Goal: Task Accomplishment & Management: Use online tool/utility

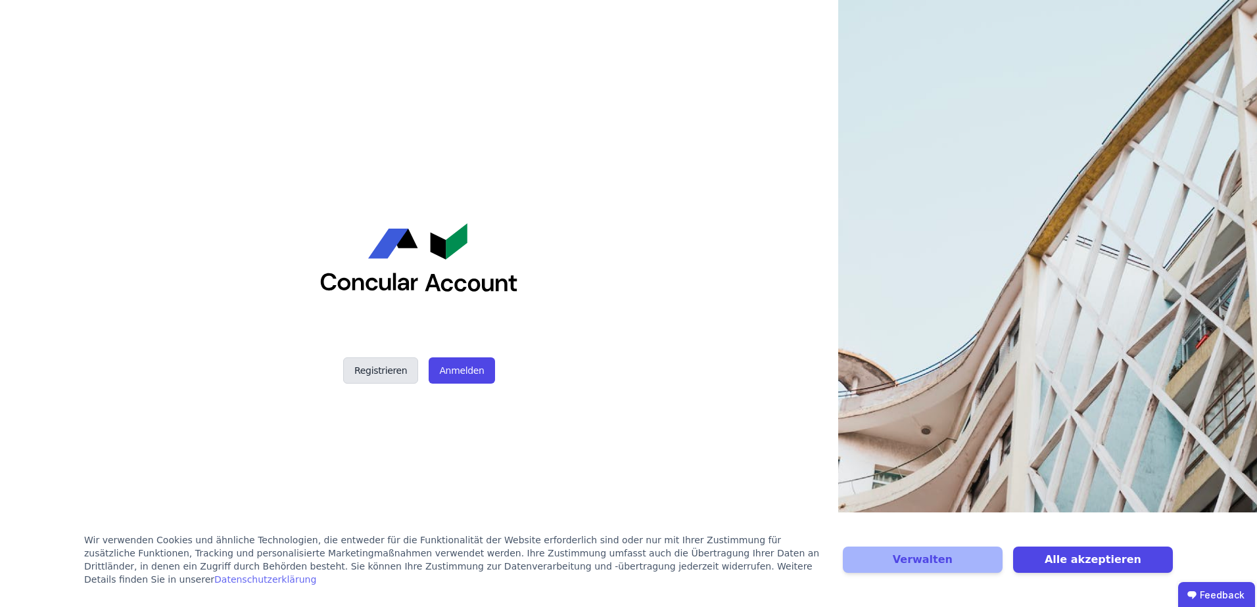
click at [404, 369] on button "Registrieren" at bounding box center [380, 371] width 75 height 26
click at [457, 366] on button "Anmelden" at bounding box center [461, 371] width 66 height 26
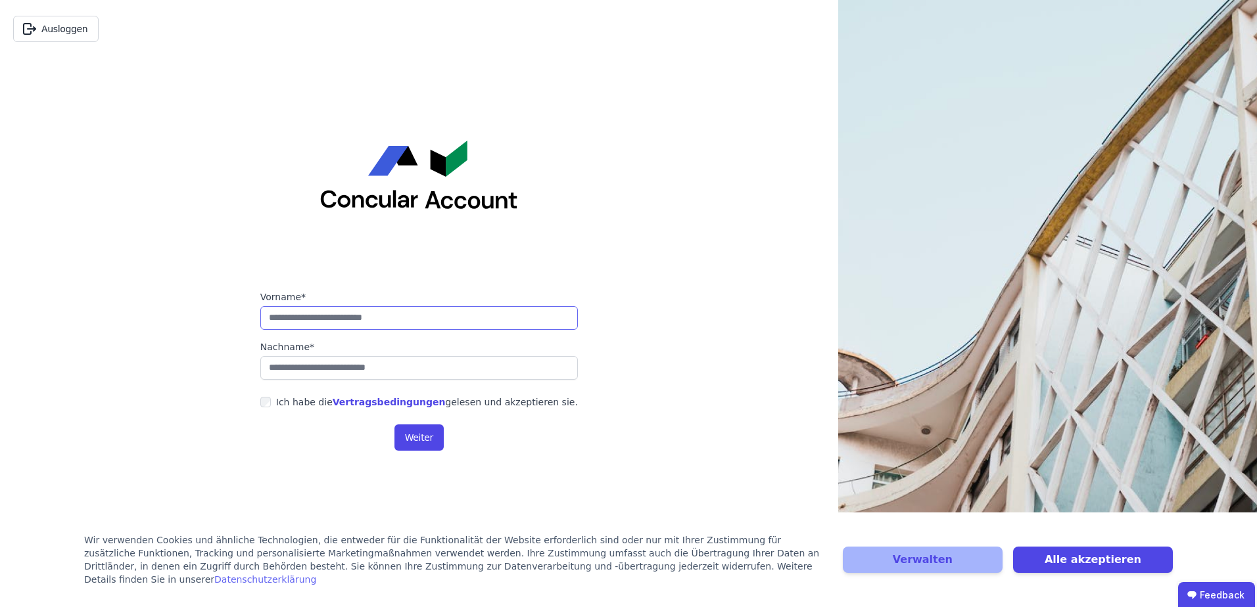
click at [320, 315] on input "string" at bounding box center [418, 318] width 317 height 24
type input "*****"
type input "*******"
click at [365, 404] on link "Vertragsbedingungen" at bounding box center [389, 402] width 113 height 11
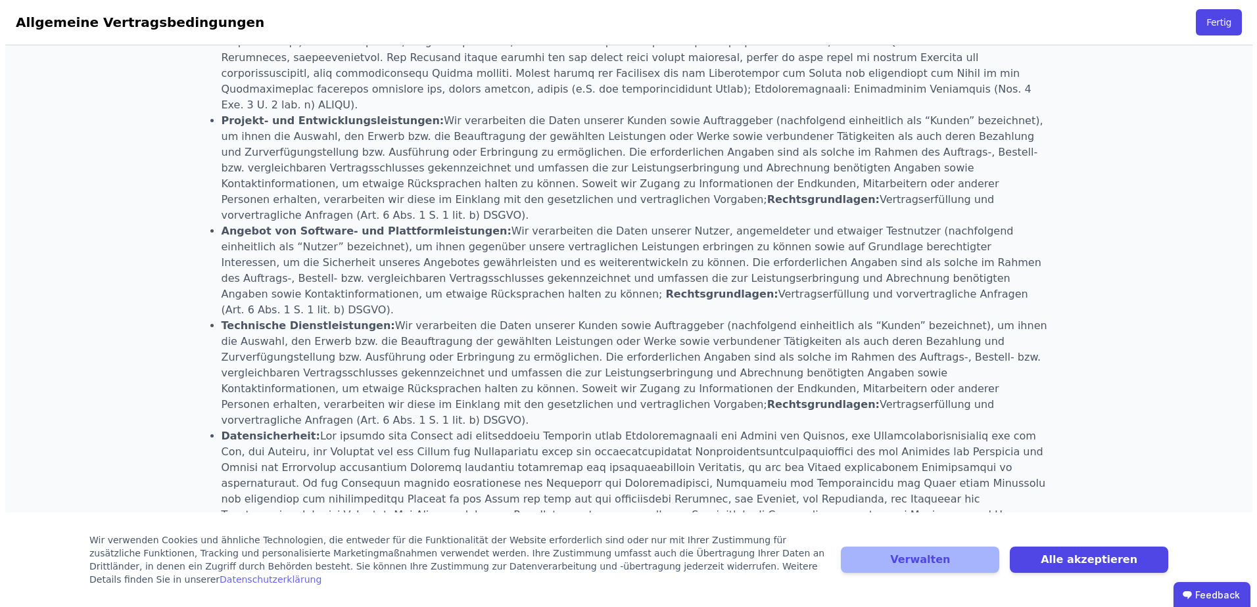
scroll to position [1202, 0]
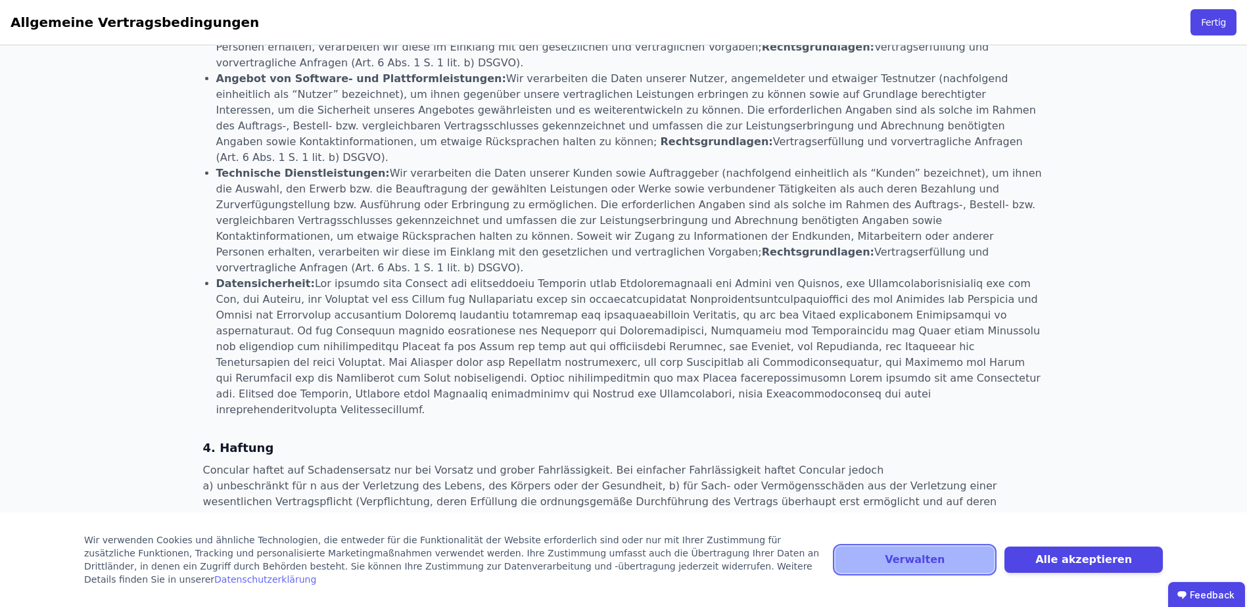
click at [934, 564] on button "Verwalten" at bounding box center [914, 560] width 158 height 26
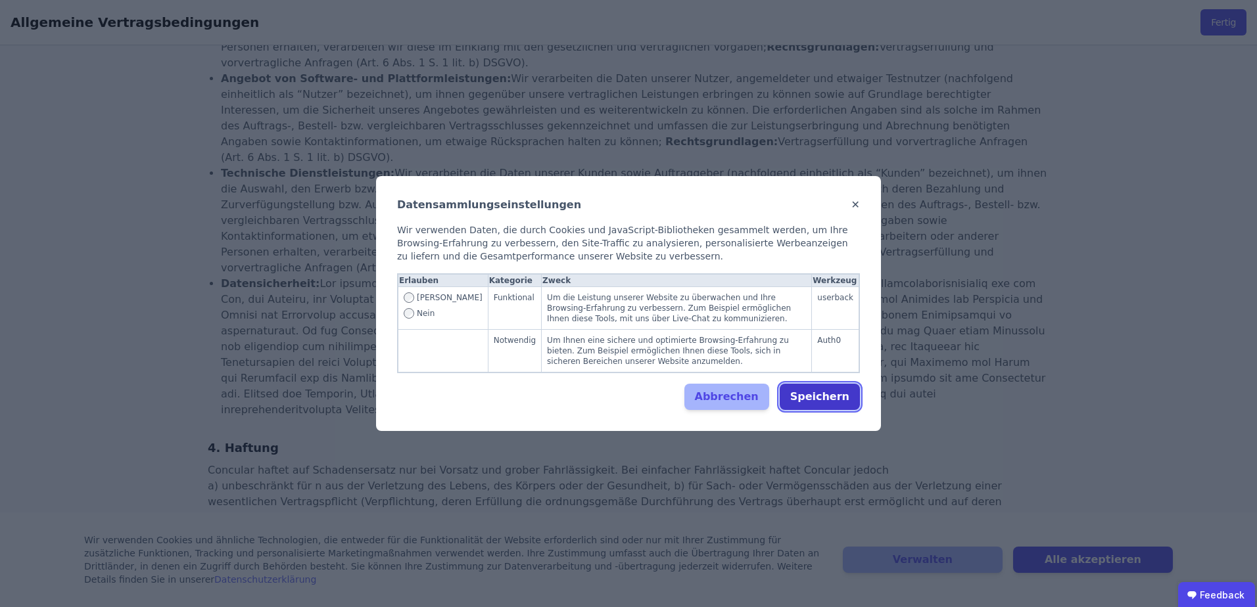
click at [831, 397] on button "Speichern" at bounding box center [819, 397] width 80 height 26
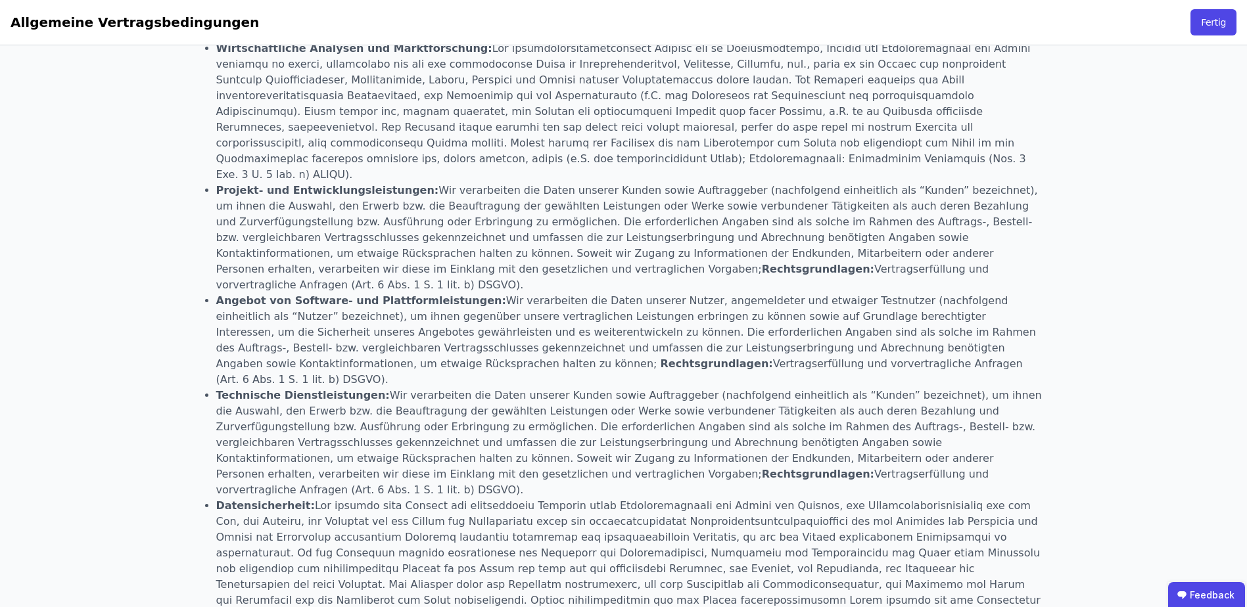
scroll to position [1202, 0]
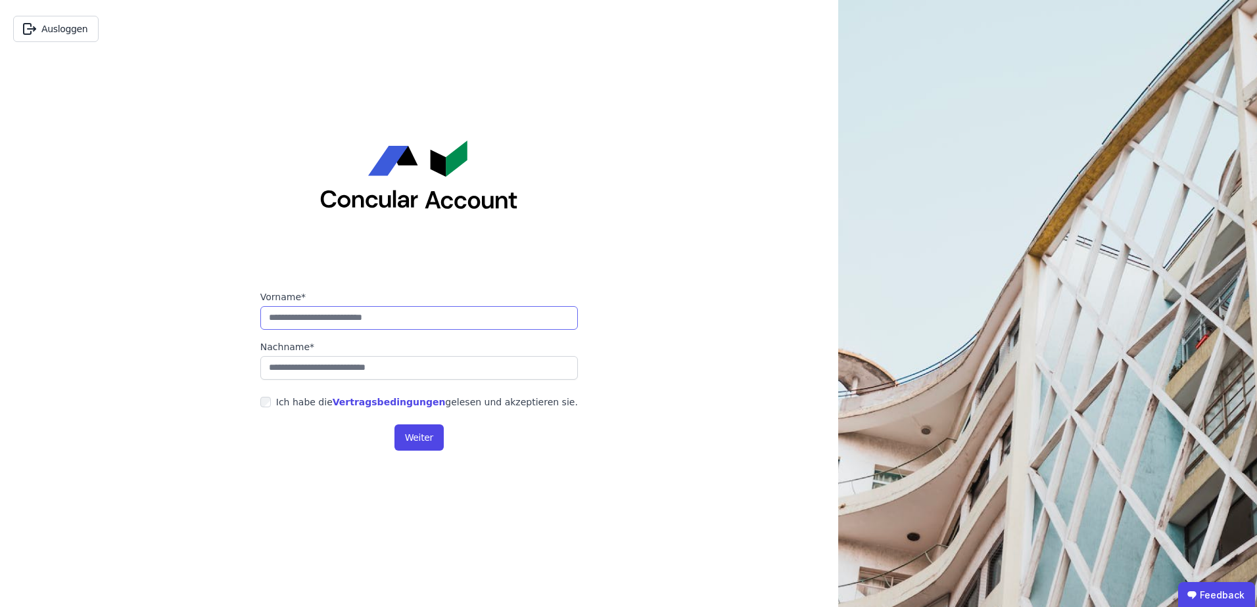
click at [350, 321] on input "string" at bounding box center [418, 318] width 317 height 24
type input "*****"
type input "*******"
click at [432, 435] on button "Weiter" at bounding box center [418, 438] width 49 height 26
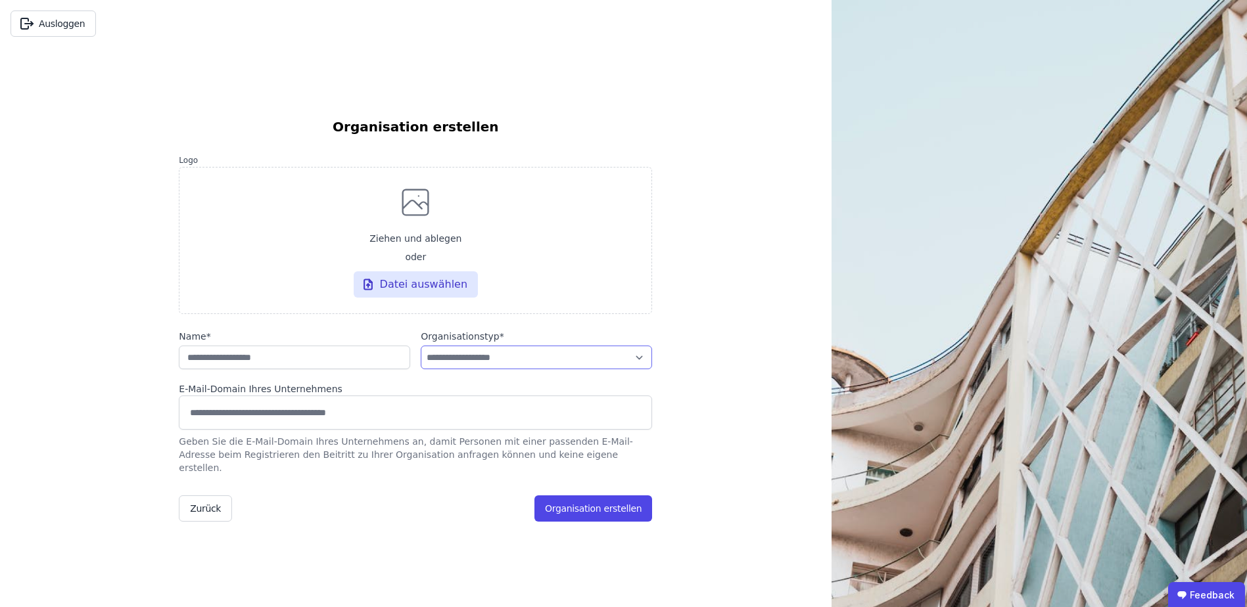
click at [470, 366] on select "**********" at bounding box center [536, 358] width 231 height 24
select select "**********"
click at [421, 352] on select "**********" at bounding box center [536, 358] width 231 height 24
click at [328, 368] on input "string" at bounding box center [294, 358] width 231 height 24
type input "****"
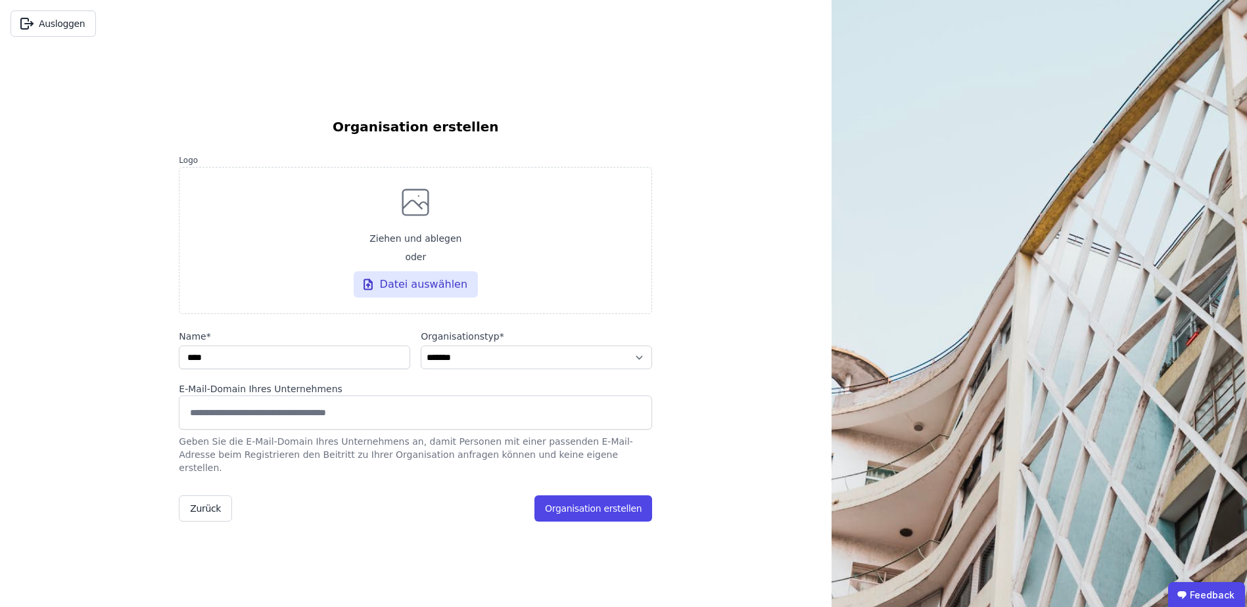
click at [313, 419] on input at bounding box center [415, 412] width 456 height 21
type input "*"
type input "********"
click at [393, 503] on div "Zurück Organisation erstellen" at bounding box center [415, 509] width 473 height 26
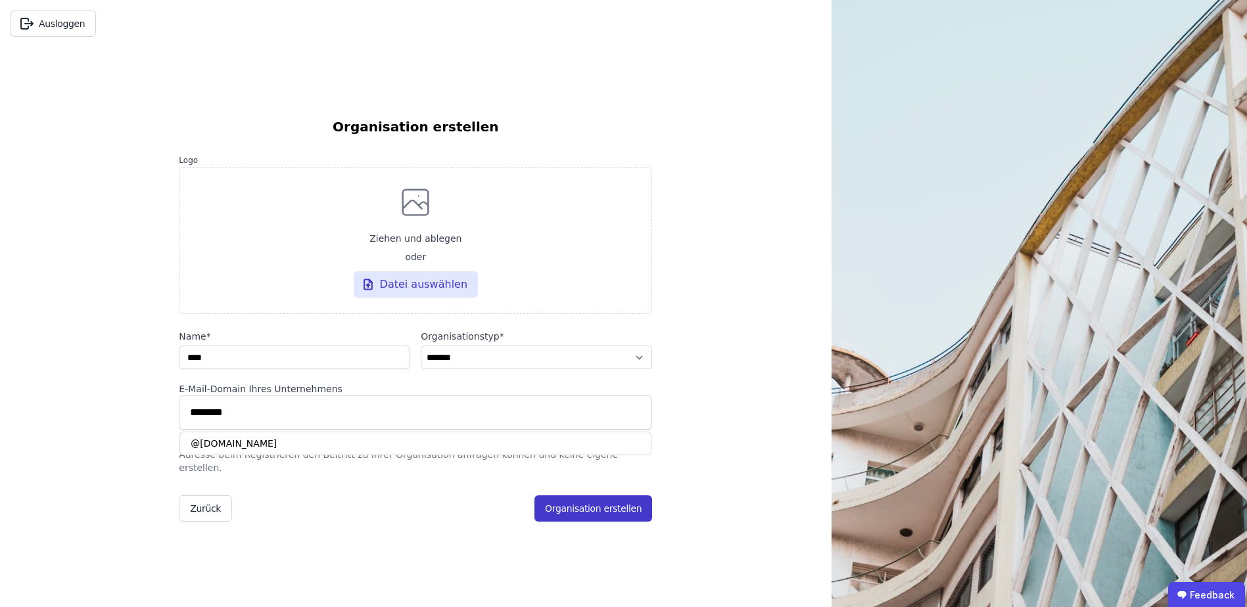
click at [578, 507] on button "Organisation erstellen" at bounding box center [593, 509] width 118 height 26
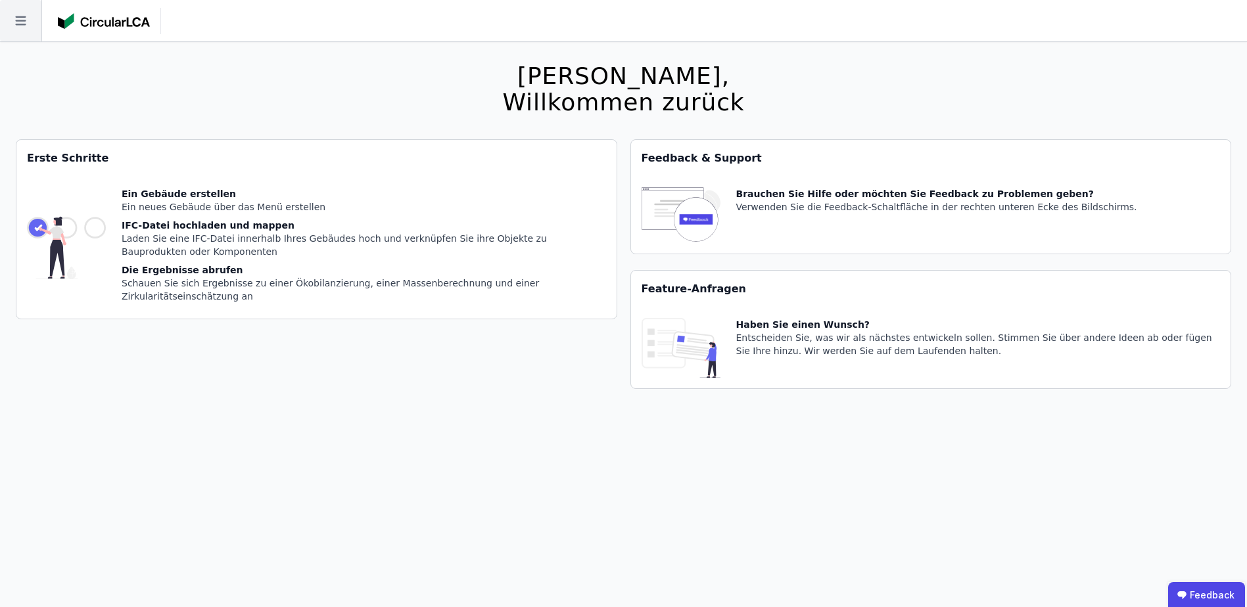
click at [16, 17] on icon at bounding box center [20, 20] width 11 height 9
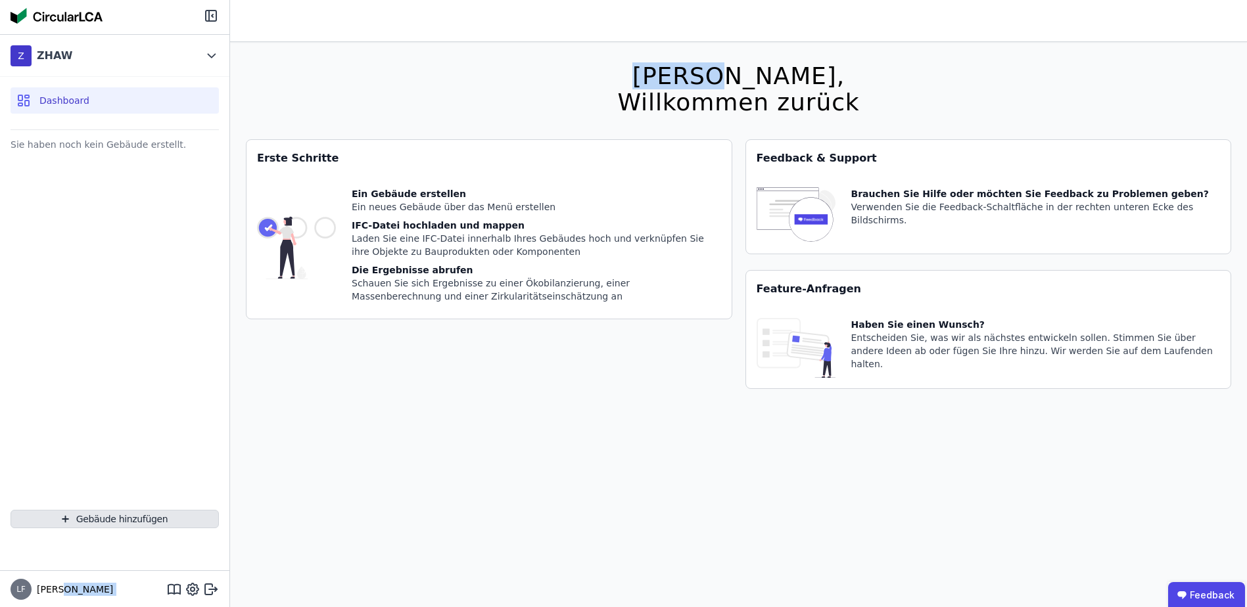
click at [80, 521] on button "Gebäude hinzufügen" at bounding box center [115, 519] width 208 height 18
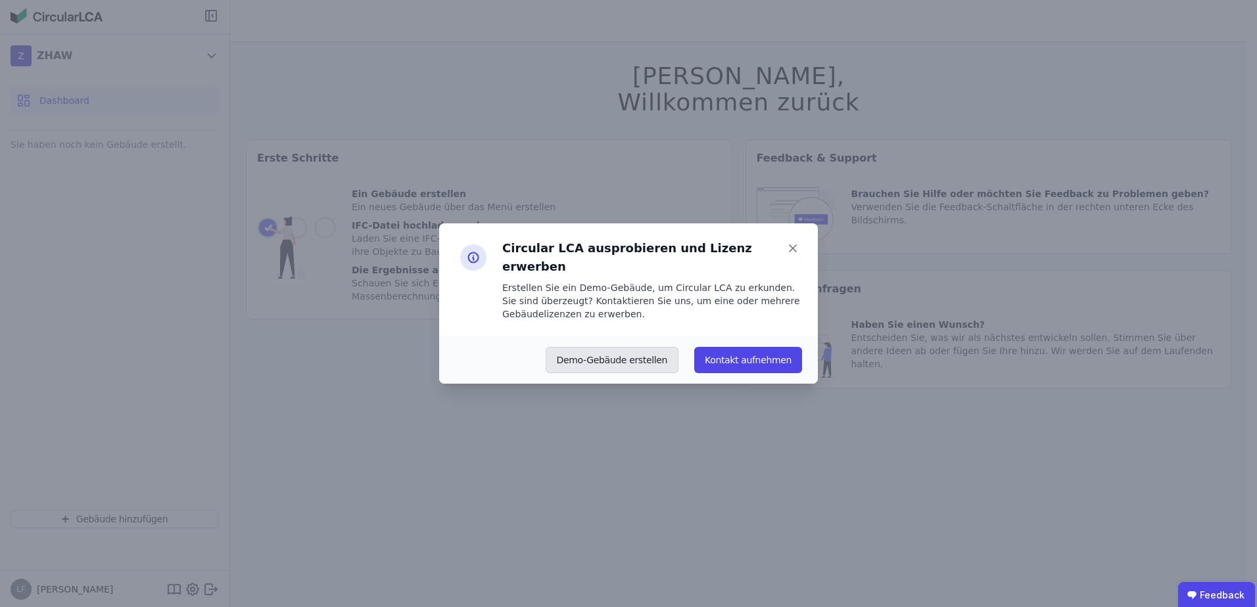
click at [657, 347] on button "Demo-Gebäude erstellen" at bounding box center [611, 360] width 133 height 26
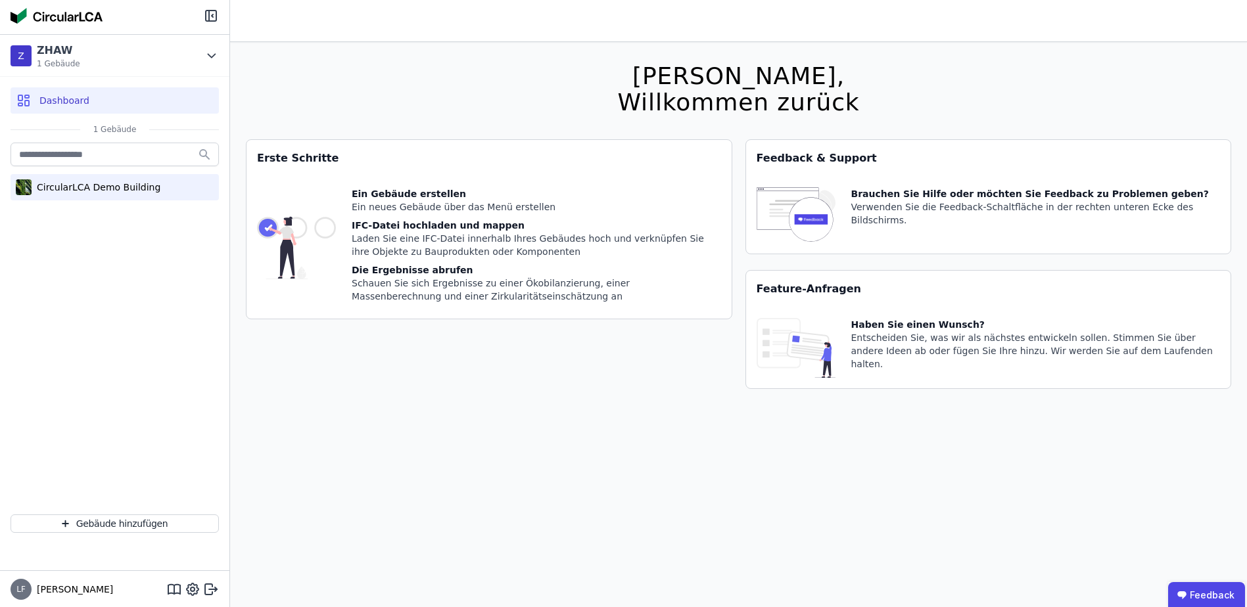
click at [93, 180] on div "CircularLCA Demo Building" at bounding box center [115, 187] width 208 height 26
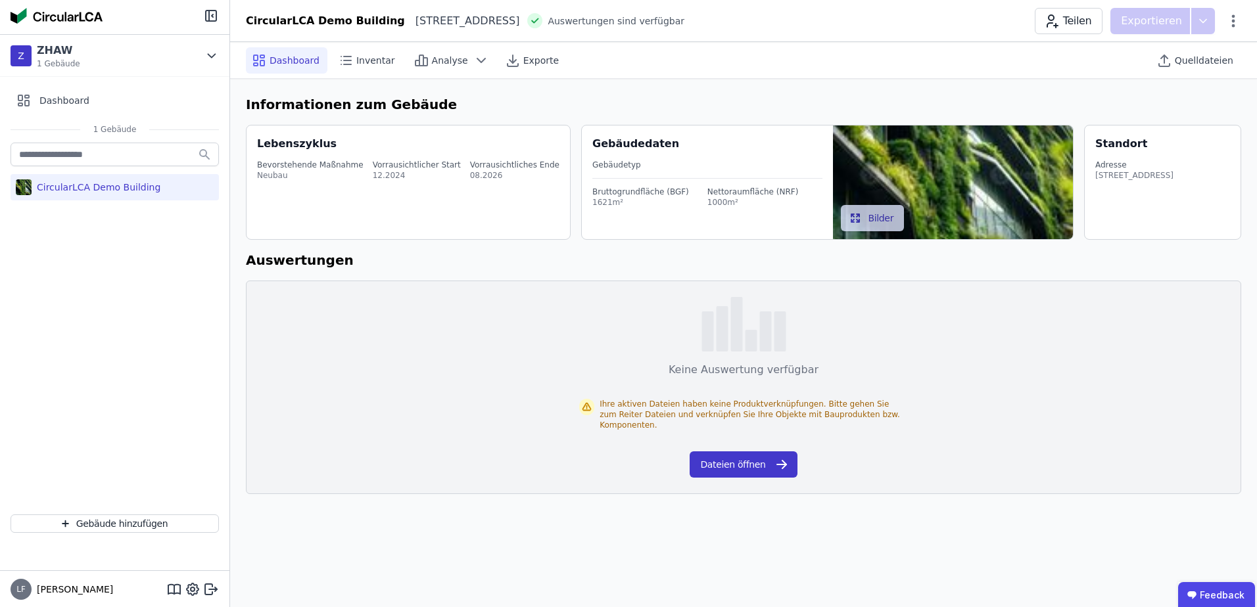
click at [756, 459] on button "Dateien öffnen" at bounding box center [742, 464] width 107 height 26
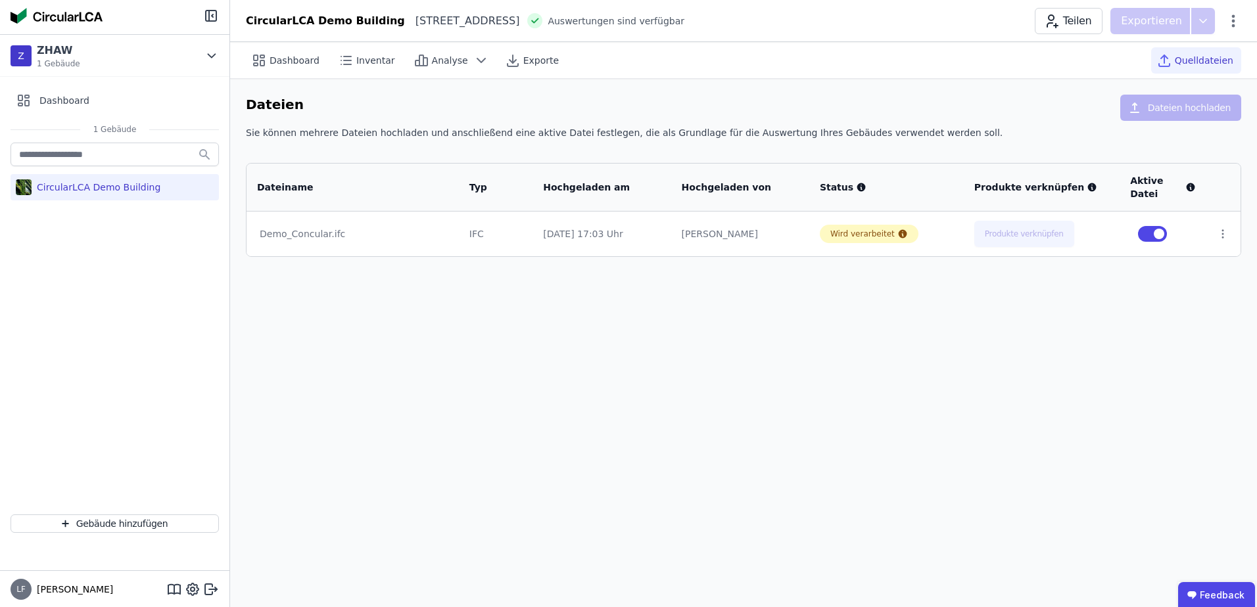
click at [317, 233] on div "Demo_Concular.ifc" at bounding box center [353, 233] width 186 height 13
click at [1216, 231] on icon at bounding box center [1222, 234] width 12 height 12
click at [1182, 281] on div "Dashboard Inventar Analyse Exporte Quelldateien Dateien Dateien hochladen Sie k…" at bounding box center [743, 324] width 1027 height 565
drag, startPoint x: 1226, startPoint y: 241, endPoint x: 1221, endPoint y: 235, distance: 7.5
click at [1221, 235] on td at bounding box center [1223, 234] width 34 height 45
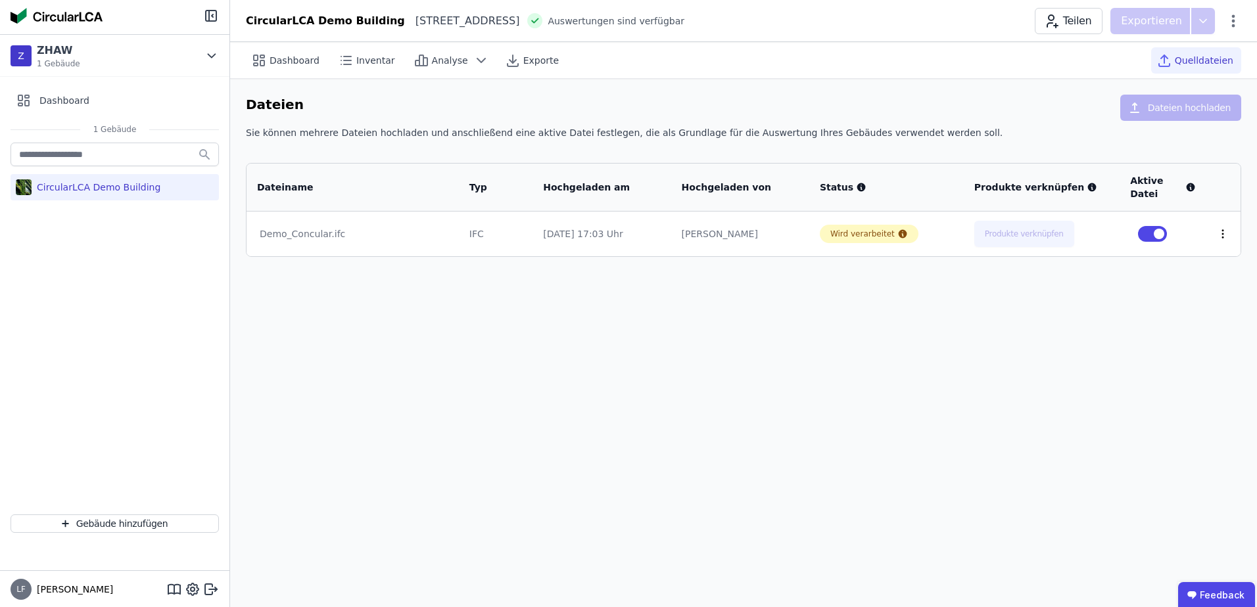
click at [1221, 235] on icon at bounding box center [1222, 234] width 12 height 12
click at [1186, 206] on link "Herunterladen" at bounding box center [1153, 210] width 131 height 21
click at [768, 331] on div "Dashboard Inventar Analyse Exporte Quelldateien Dateien Dateien hochladen Sie k…" at bounding box center [743, 324] width 1027 height 565
click at [436, 55] on span "Analyse" at bounding box center [450, 60] width 36 height 13
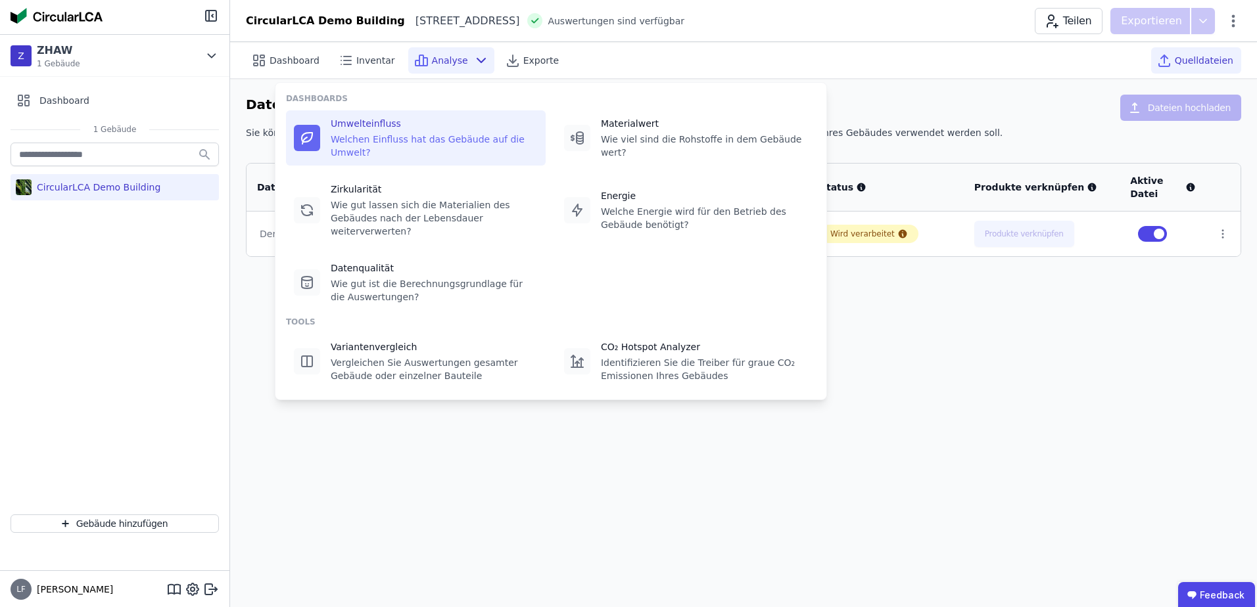
click at [378, 129] on div "Umwelteinfluss" at bounding box center [434, 123] width 207 height 13
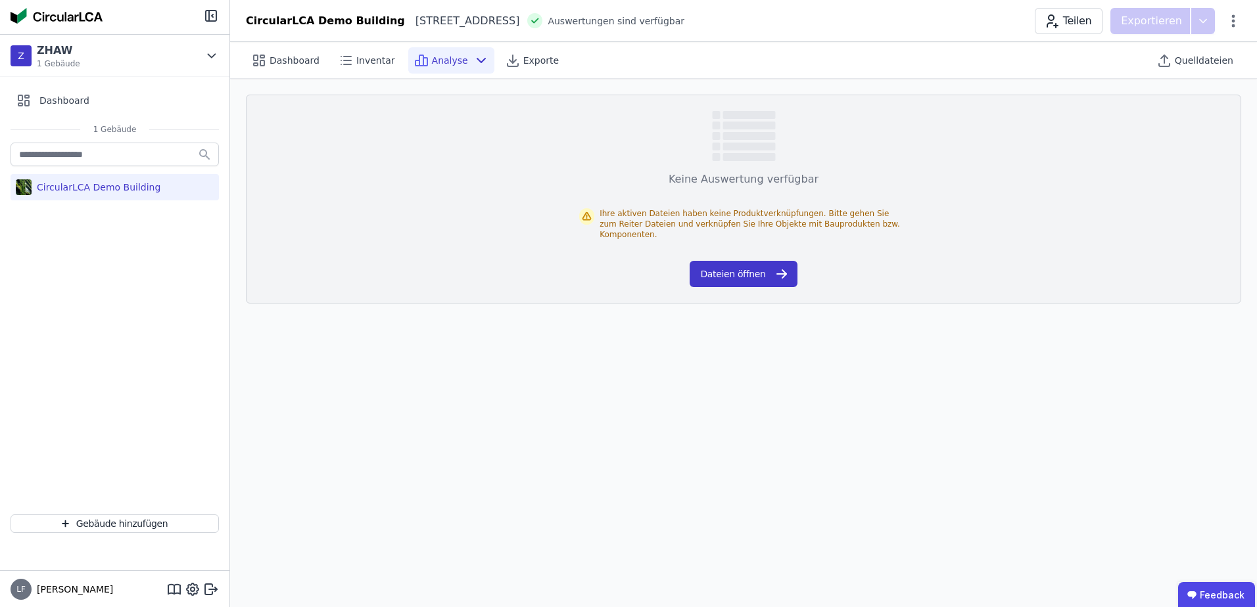
click at [751, 261] on button "Dateien öffnen" at bounding box center [742, 274] width 107 height 26
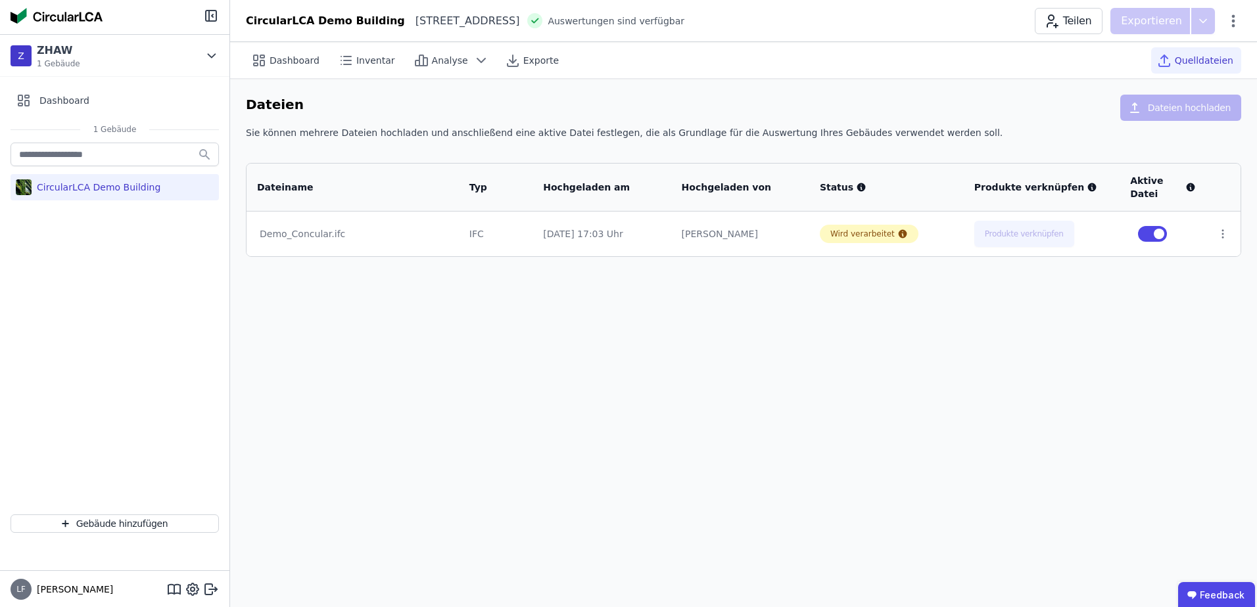
click at [319, 229] on div "Demo_Concular.ifc" at bounding box center [353, 233] width 186 height 13
click at [1088, 186] on icon at bounding box center [1092, 187] width 9 height 9
click at [857, 189] on icon at bounding box center [861, 187] width 9 height 9
click at [873, 229] on div "Wird verarbeitet" at bounding box center [862, 234] width 64 height 11
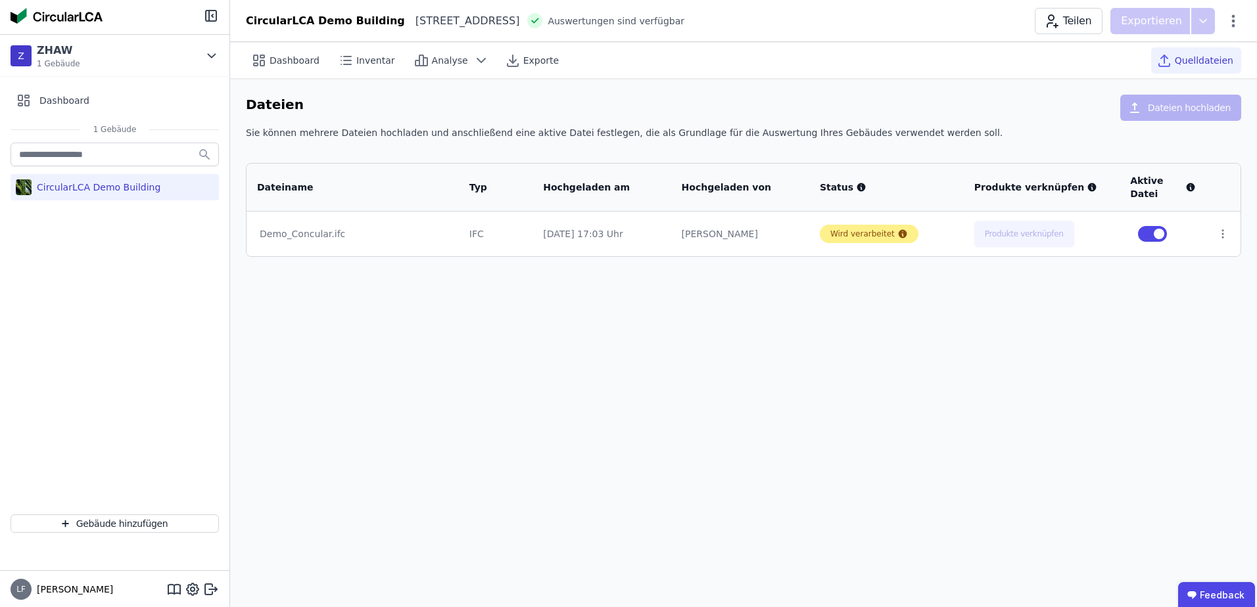
click at [873, 229] on div "Wird verarbeitet" at bounding box center [862, 234] width 64 height 11
click at [1224, 239] on td at bounding box center [1223, 234] width 34 height 45
click at [1224, 239] on icon at bounding box center [1222, 234] width 12 height 12
click at [774, 262] on div "Dateien Dateien hochladen Sie können mehrere Dateien hochladen und anschließend…" at bounding box center [743, 176] width 1027 height 194
click at [285, 54] on span "Dashboard" at bounding box center [294, 60] width 50 height 13
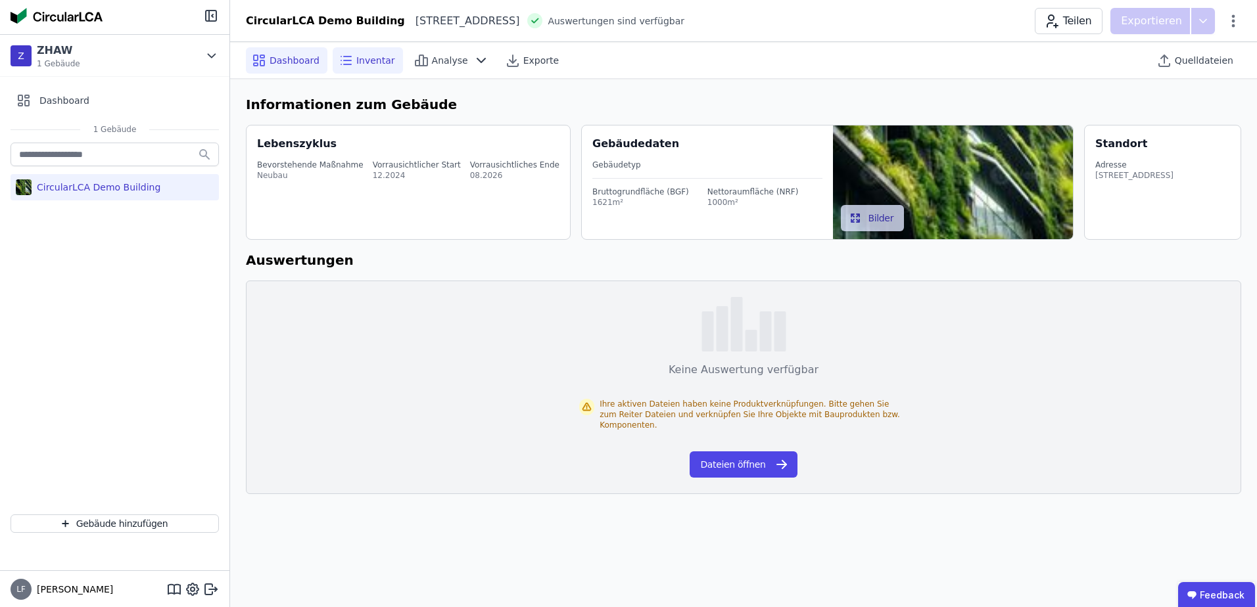
click at [358, 60] on span "Inventar" at bounding box center [375, 60] width 39 height 13
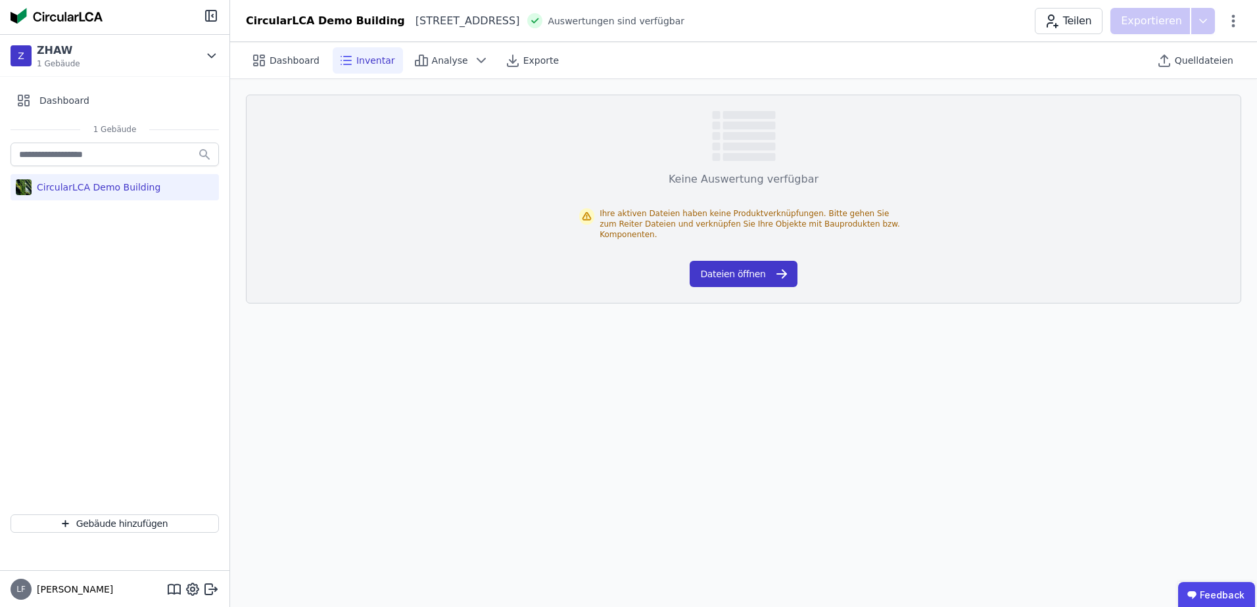
click at [754, 262] on button "Dateien öffnen" at bounding box center [742, 274] width 107 height 26
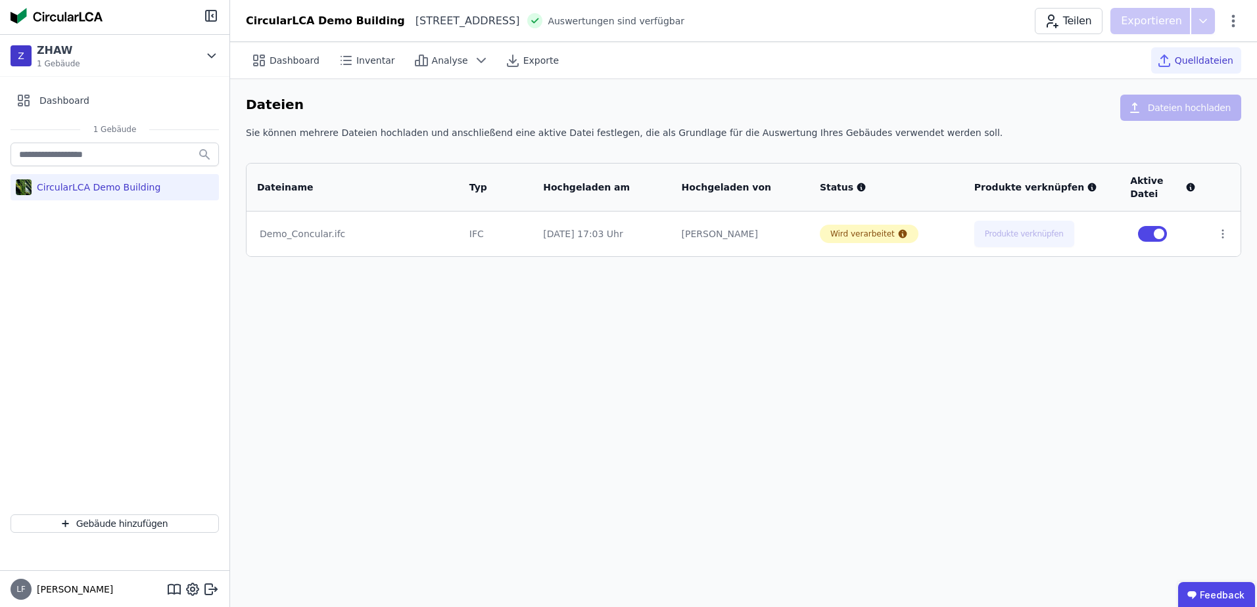
click at [286, 231] on div "Demo_Concular.ifc" at bounding box center [353, 233] width 186 height 13
click at [1218, 226] on td at bounding box center [1223, 234] width 34 height 45
click at [1218, 233] on icon at bounding box center [1222, 234] width 12 height 12
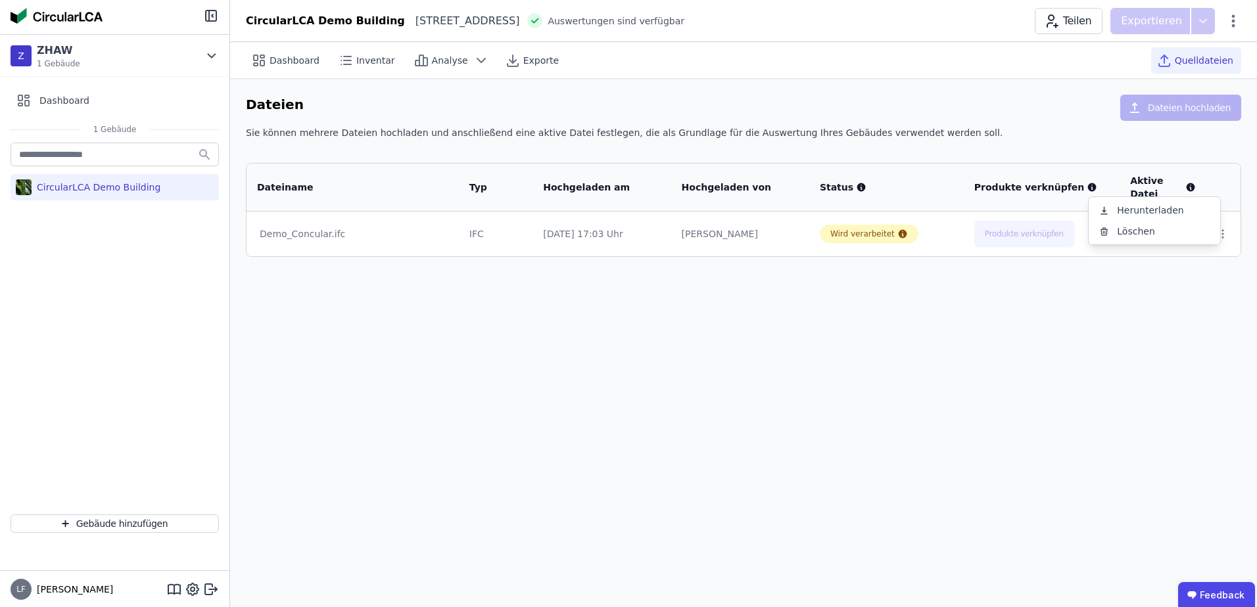
click at [812, 191] on div "Status" at bounding box center [886, 187] width 154 height 34
click at [1015, 97] on div "Dateien Dateien hochladen" at bounding box center [743, 111] width 995 height 32
click at [452, 60] on span "Analyse" at bounding box center [450, 60] width 36 height 13
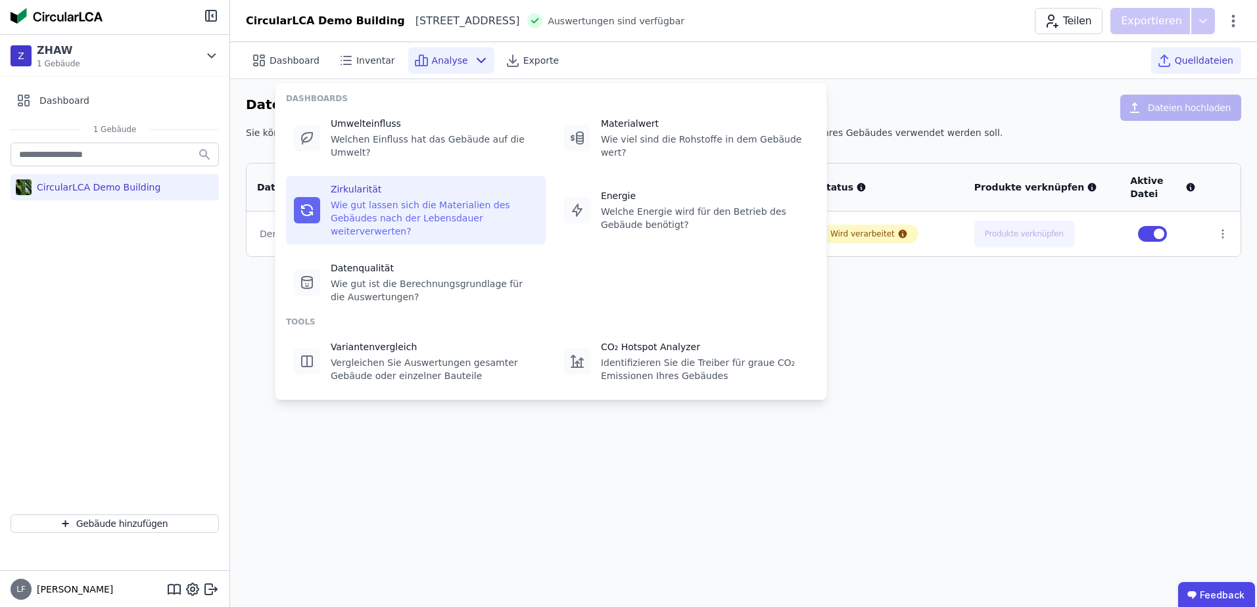
click at [363, 198] on div "Wie gut lassen sich die Materialien des Gebäudes nach der Lebensdauer weiterver…" at bounding box center [434, 217] width 207 height 39
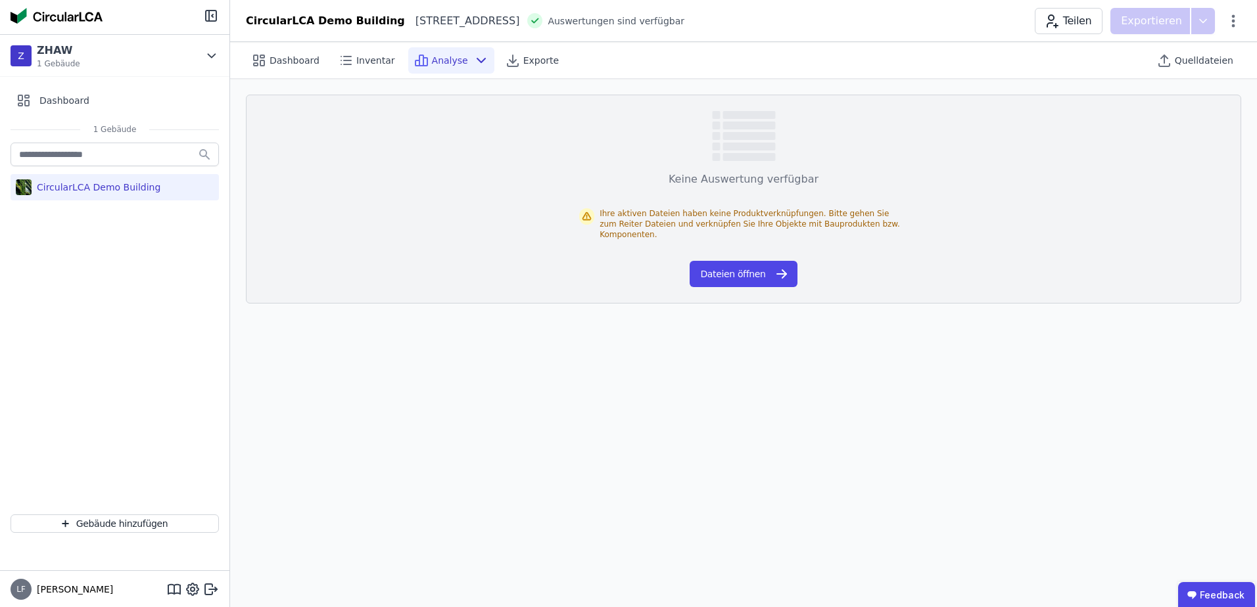
click at [103, 176] on div "CircularLCA Demo Building" at bounding box center [115, 187] width 208 height 26
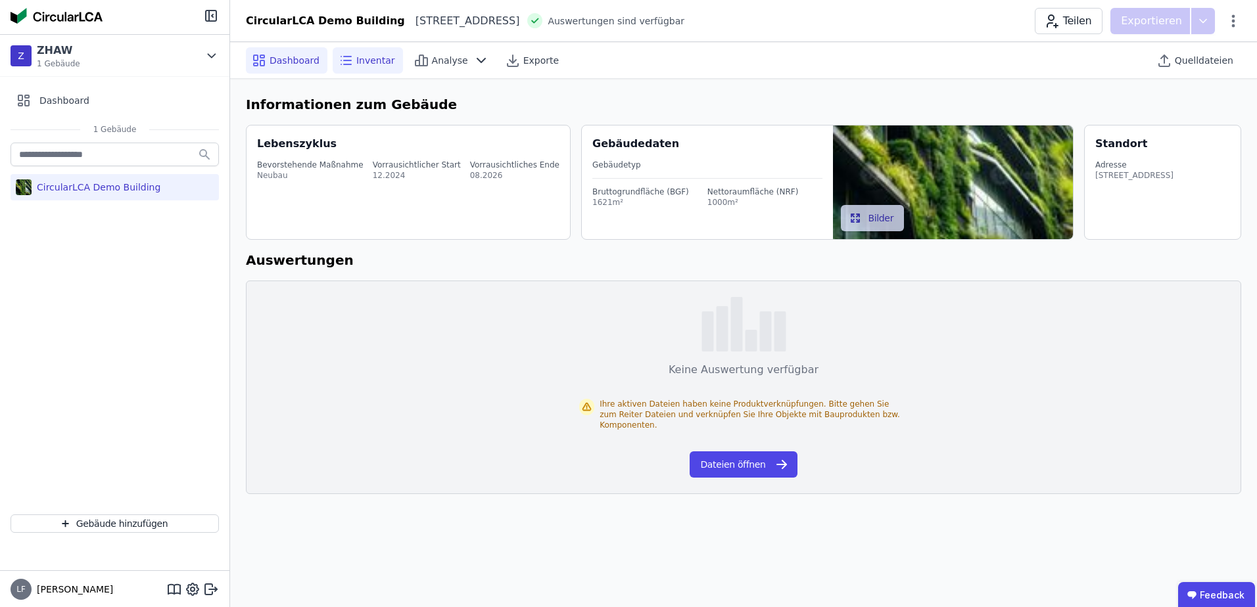
click at [387, 60] on div "Inventar" at bounding box center [368, 60] width 70 height 26
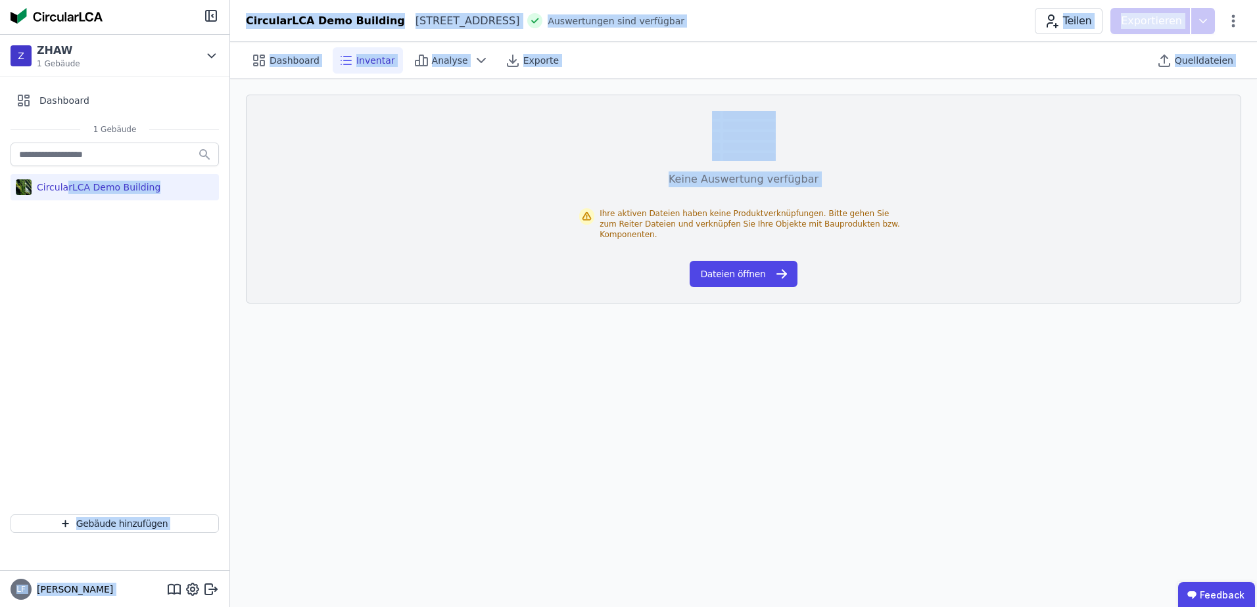
drag, startPoint x: 66, startPoint y: 181, endPoint x: 554, endPoint y: 163, distance: 488.6
click at [554, 163] on div "Z ZHAW 1 Gebäude Dashboard 1 Gebäude CircularLCA Demo Building Gebäude hinzufüg…" at bounding box center [628, 303] width 1257 height 607
drag, startPoint x: 554, startPoint y: 163, endPoint x: 444, endPoint y: 207, distance: 118.9
click at [444, 207] on div "Keine Auswertung verfügbar Ihre aktiven Dateien haben keine Produktverknüpfunge…" at bounding box center [743, 199] width 995 height 209
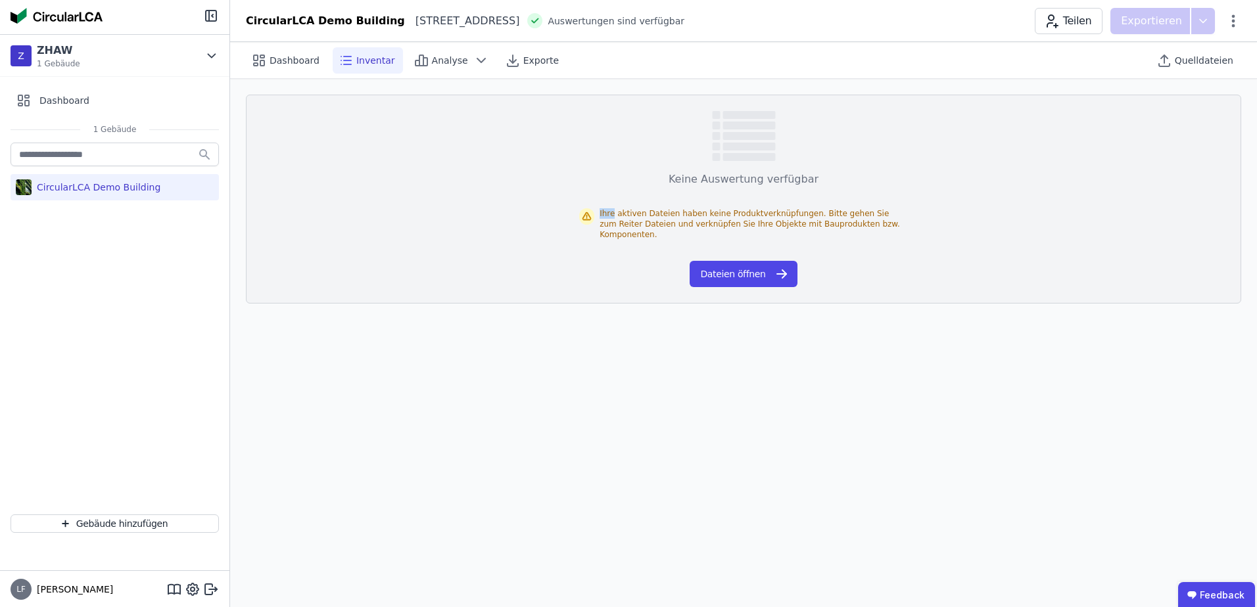
click at [444, 207] on div "Keine Auswertung verfügbar Ihre aktiven Dateien haben keine Produktverknüpfunge…" at bounding box center [743, 199] width 995 height 209
drag, startPoint x: 444, startPoint y: 207, endPoint x: 434, endPoint y: 64, distance: 143.6
click at [434, 64] on span "Analyse" at bounding box center [450, 60] width 36 height 13
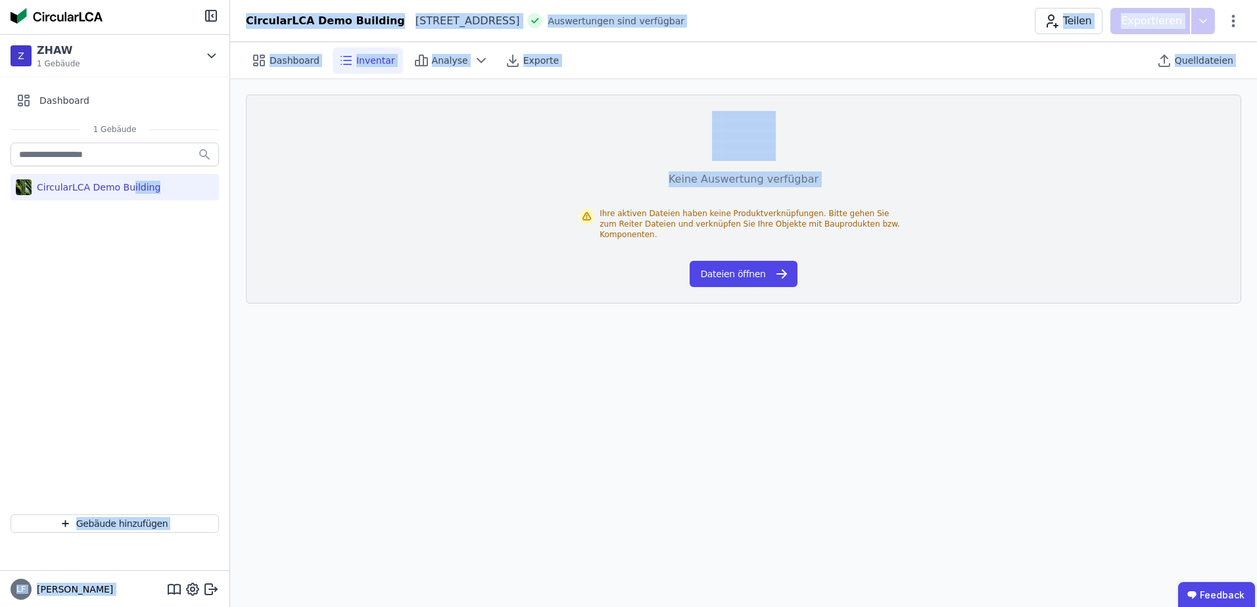
drag, startPoint x: 124, startPoint y: 195, endPoint x: 344, endPoint y: 208, distance: 220.6
click at [344, 208] on div "Z ZHAW 1 Gebäude Dashboard 1 Gebäude CircularLCA Demo Building Gebäude hinzufüg…" at bounding box center [628, 303] width 1257 height 607
click at [437, 59] on span "Analyse" at bounding box center [450, 60] width 36 height 13
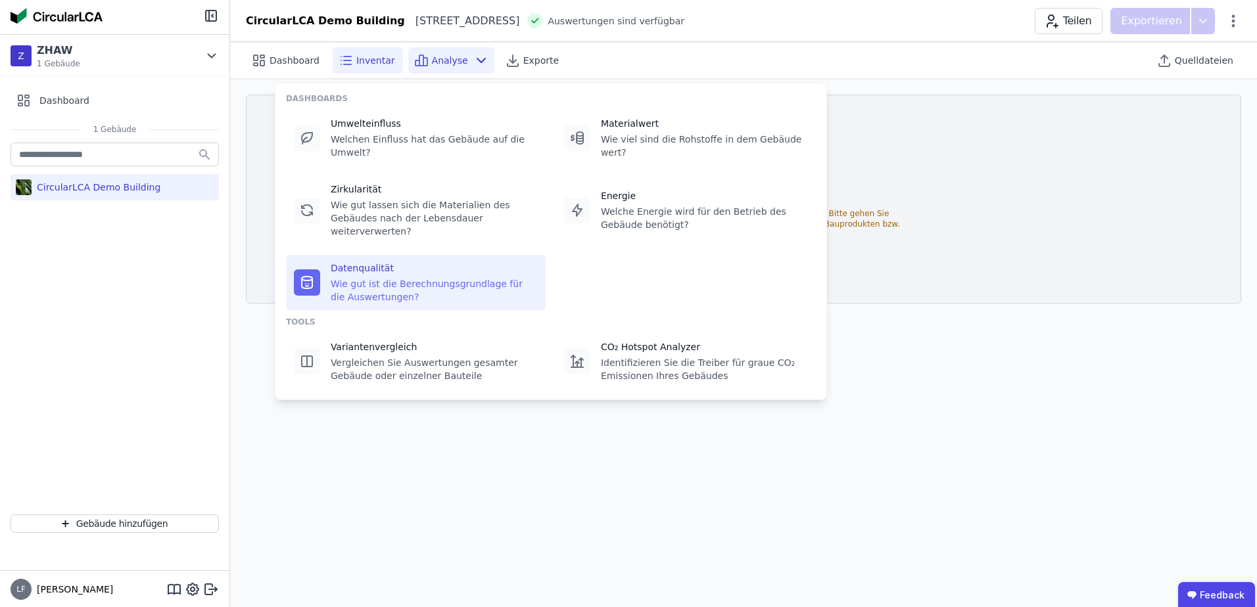
click at [359, 262] on div "Datenqualität" at bounding box center [434, 268] width 207 height 13
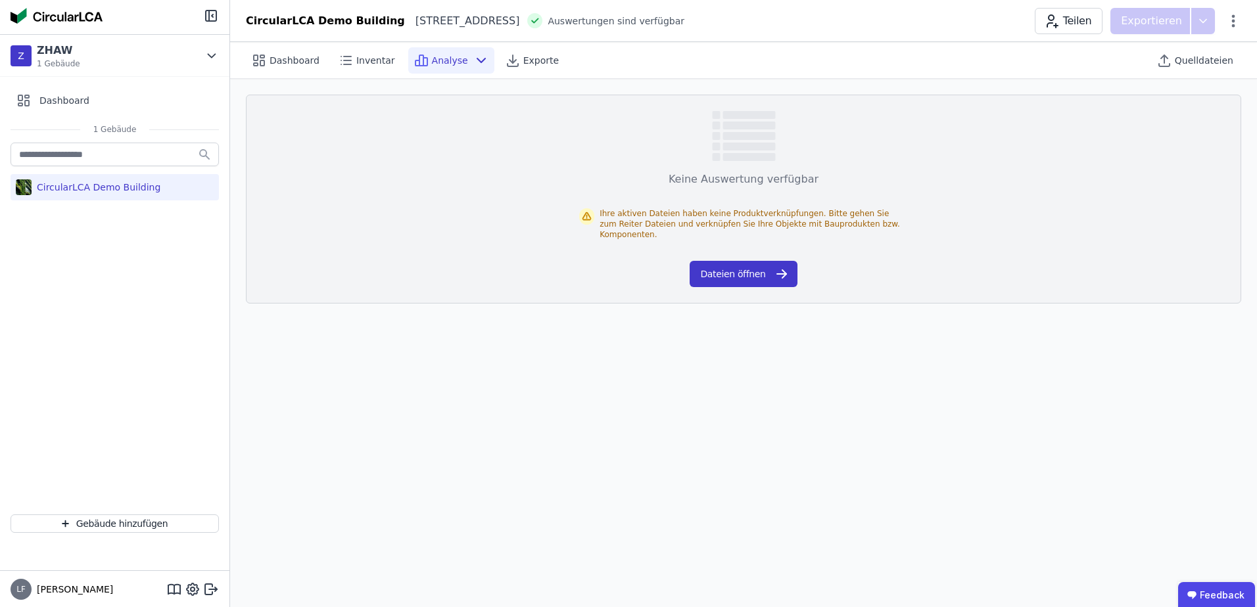
click at [728, 267] on button "Dateien öffnen" at bounding box center [742, 274] width 107 height 26
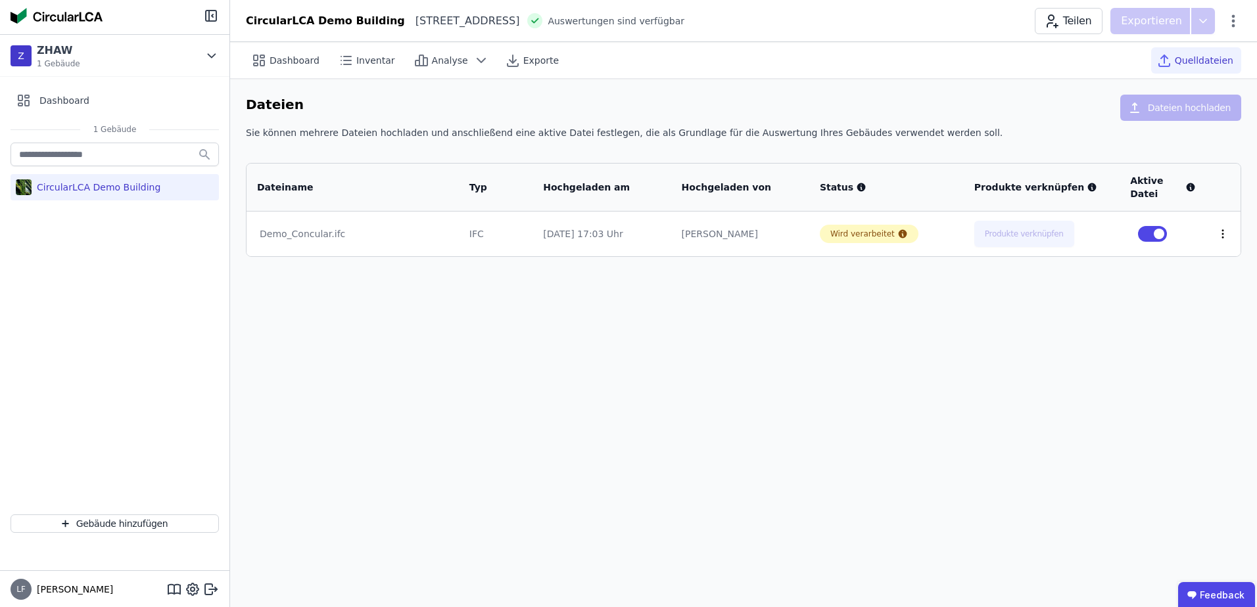
click at [1216, 236] on icon at bounding box center [1222, 234] width 12 height 12
click at [1153, 210] on link "Herunterladen" at bounding box center [1153, 210] width 131 height 21
click at [735, 152] on div "Dateiname Typ Hochgeladen am Hochgeladen von Status Produkte verknüpfen Aktive …" at bounding box center [743, 203] width 995 height 107
click at [505, 57] on icon at bounding box center [513, 61] width 16 height 16
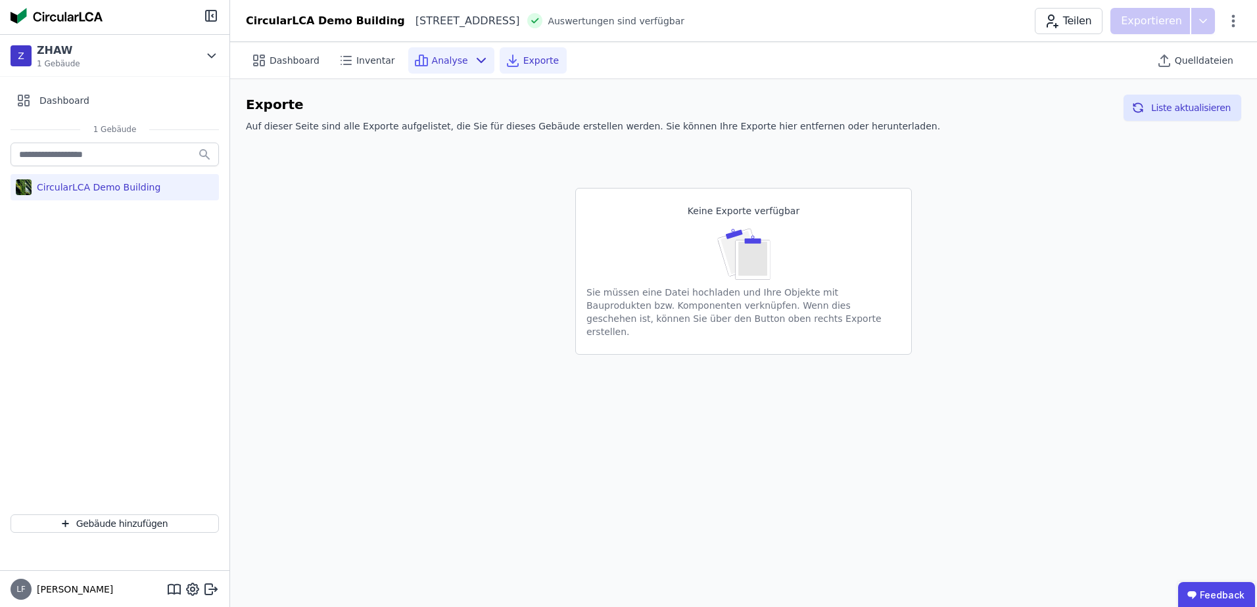
click at [459, 62] on div "Analyse" at bounding box center [451, 60] width 86 height 26
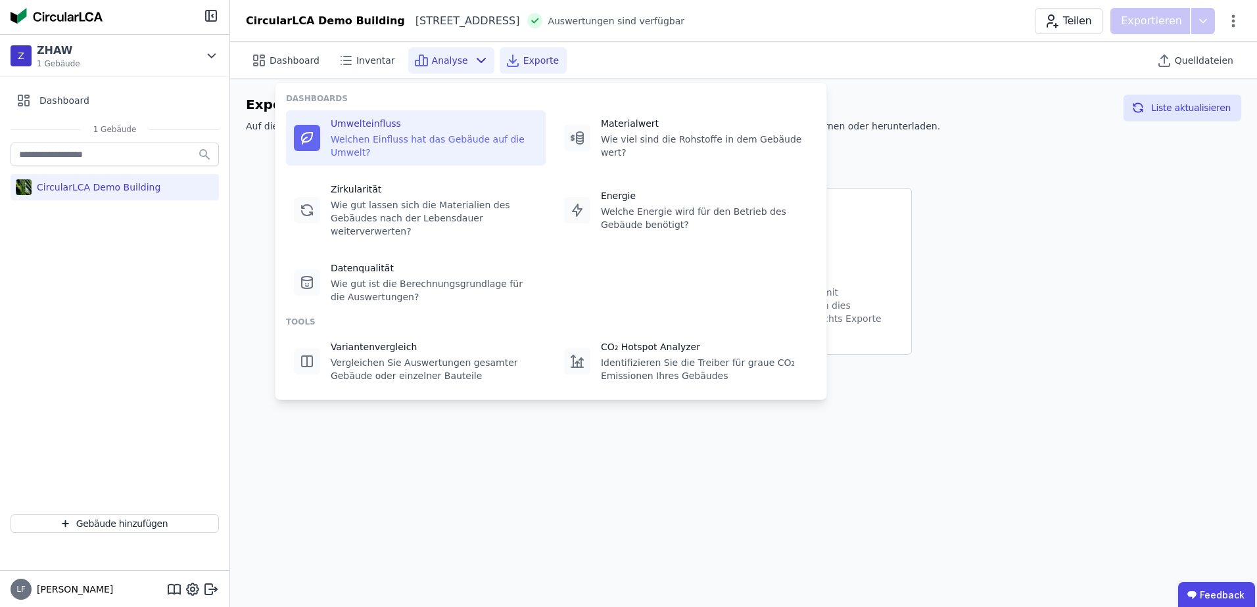
click at [366, 128] on div "Umwelteinfluss" at bounding box center [434, 123] width 207 height 13
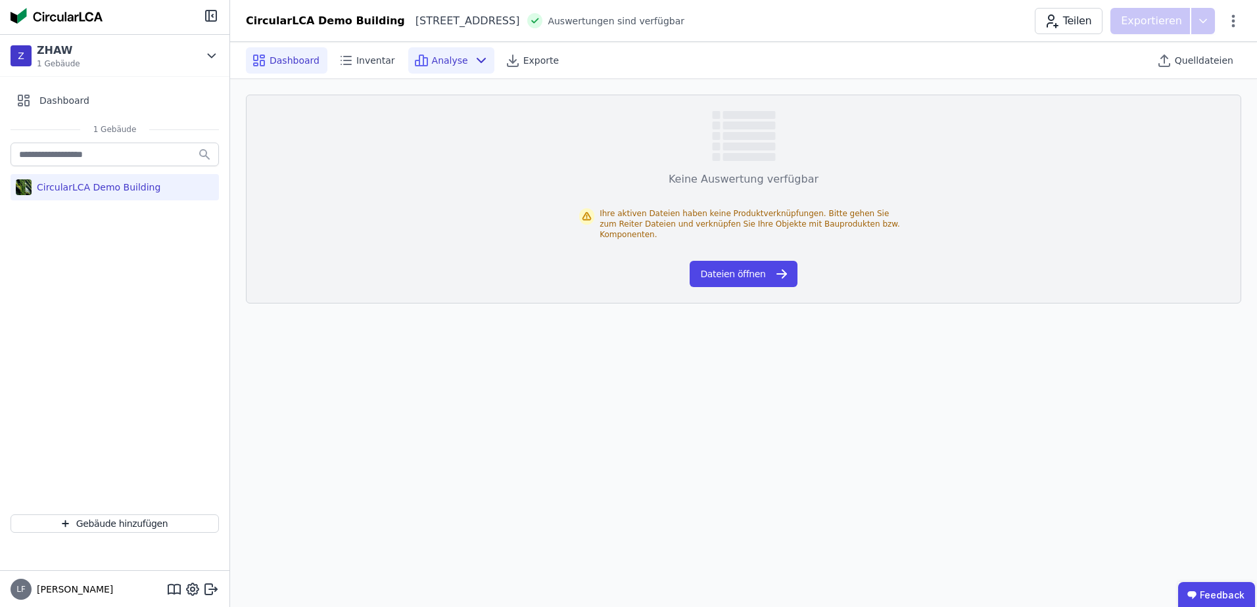
click at [299, 58] on span "Dashboard" at bounding box center [294, 60] width 50 height 13
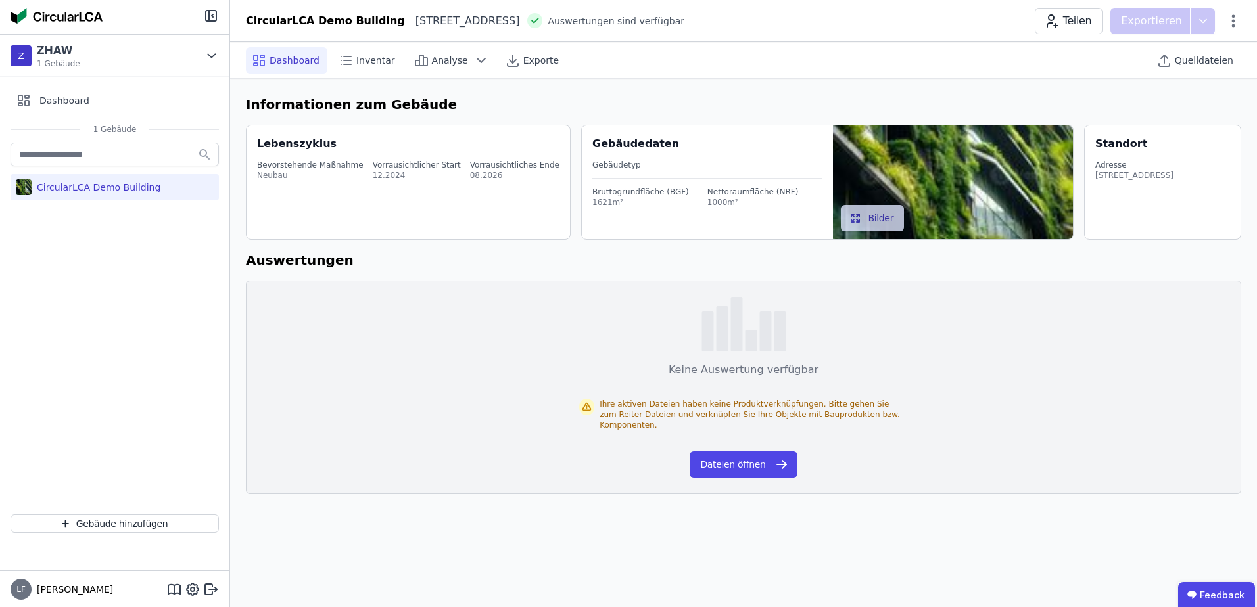
click at [317, 182] on div "Bevorstehende Maßnahme Neubau Vorrausichtlicher Start 12.2024 Vorrausichtliches…" at bounding box center [409, 170] width 305 height 37
click at [199, 50] on div "Z ZHAW 1 Gebäude" at bounding box center [105, 56] width 189 height 26
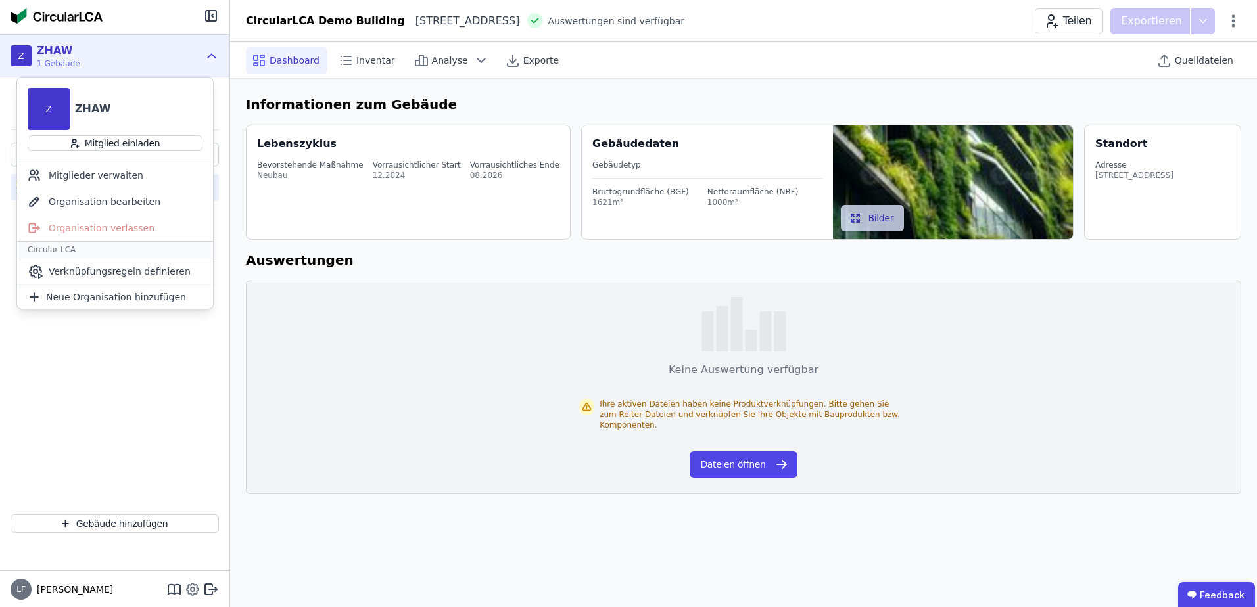
click at [190, 586] on icon at bounding box center [193, 590] width 12 height 12
select select "*"
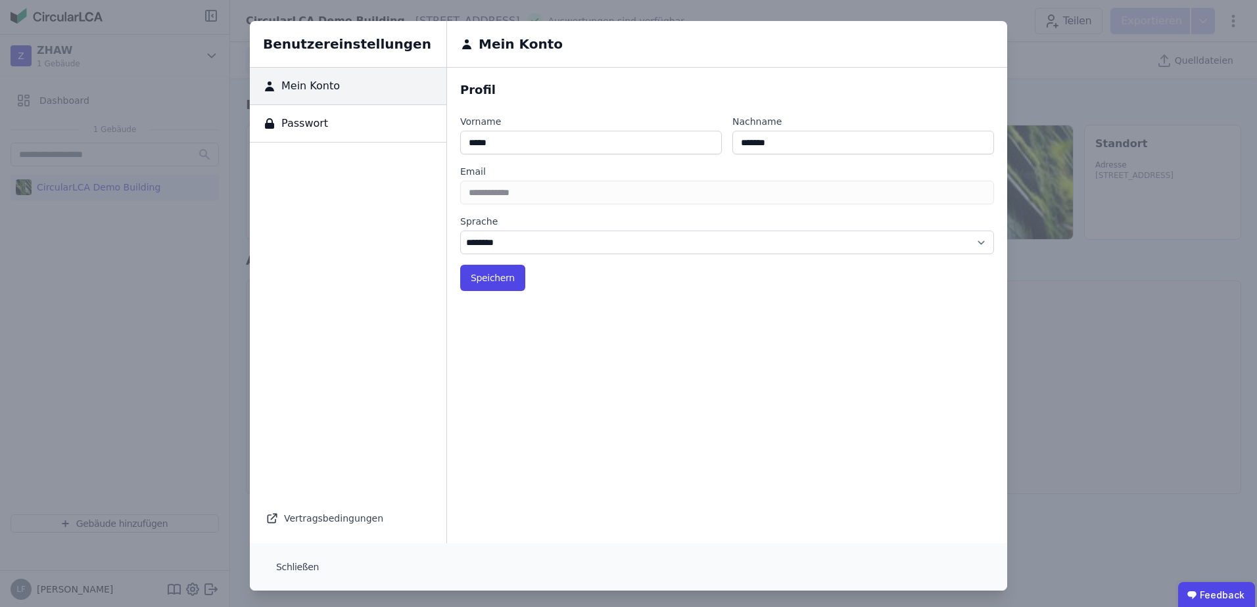
click at [297, 125] on span "Passwort" at bounding box center [302, 124] width 52 height 16
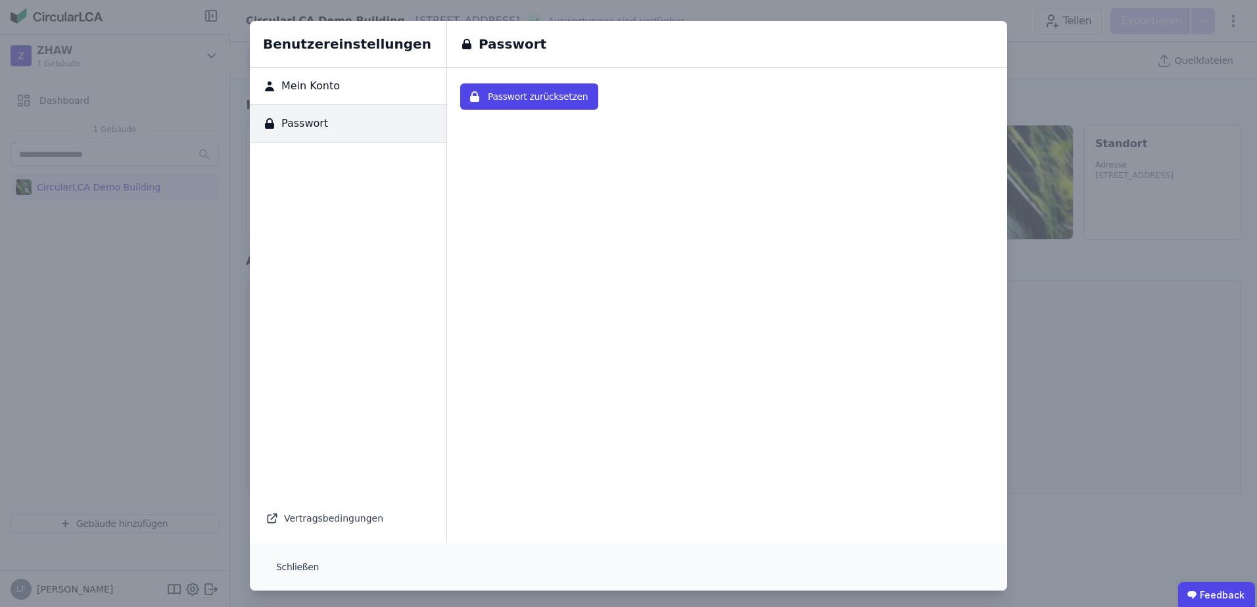
click at [331, 89] on div "Mein Konto" at bounding box center [348, 86] width 197 height 37
select select "*"
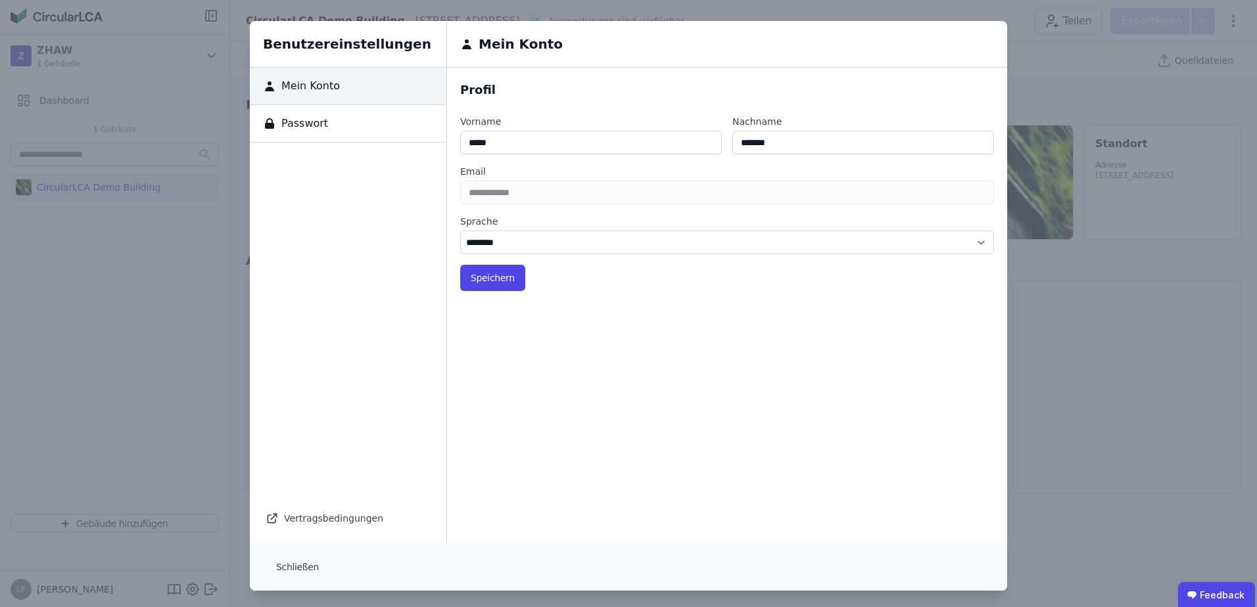
click at [294, 515] on div "Vertragsbedingungen" at bounding box center [348, 518] width 165 height 18
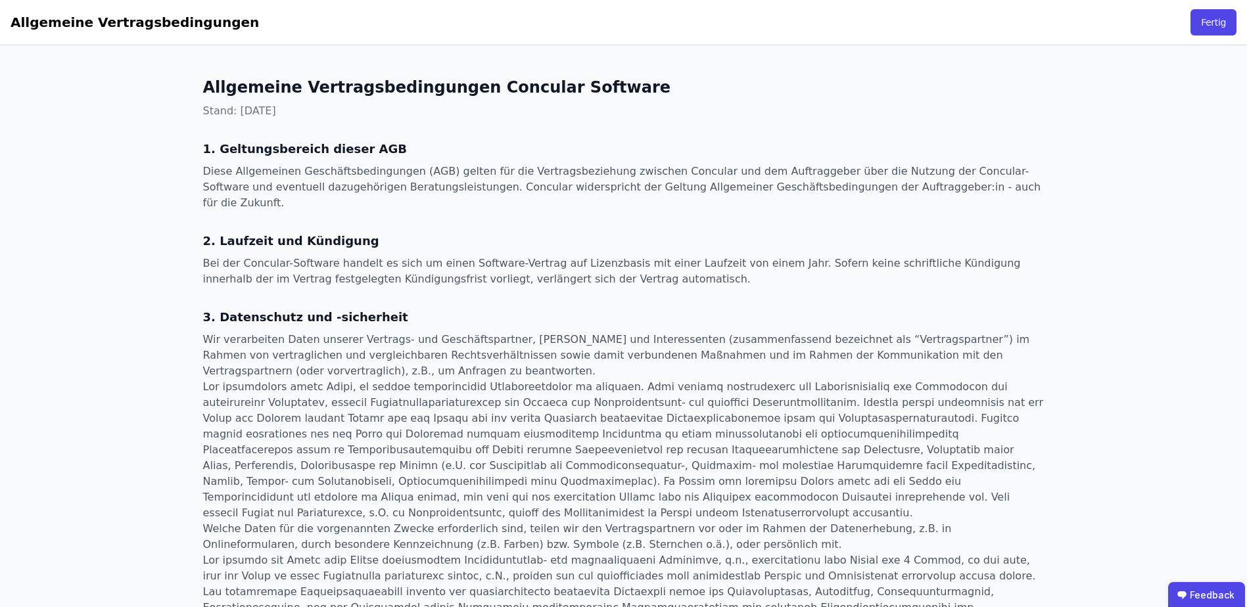
click at [1216, 8] on div "Allgemeine Vertragsbedingungen Fertig" at bounding box center [623, 22] width 1247 height 45
click at [1211, 23] on button "Fertig" at bounding box center [1213, 22] width 46 height 26
select select "*"
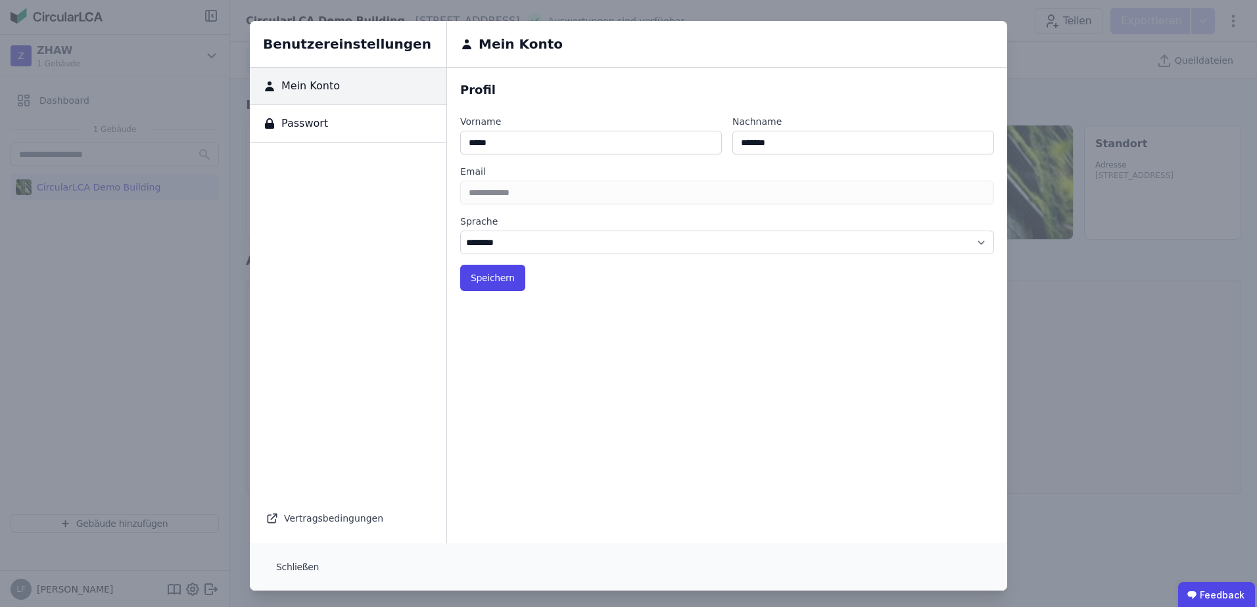
click at [150, 282] on div "Benutzereinstellungen Mein Konto Passwort Vertragsbedingungen Mein Konto Profil…" at bounding box center [628, 306] width 1257 height 612
click at [307, 564] on button "Schließen" at bounding box center [298, 567] width 64 height 26
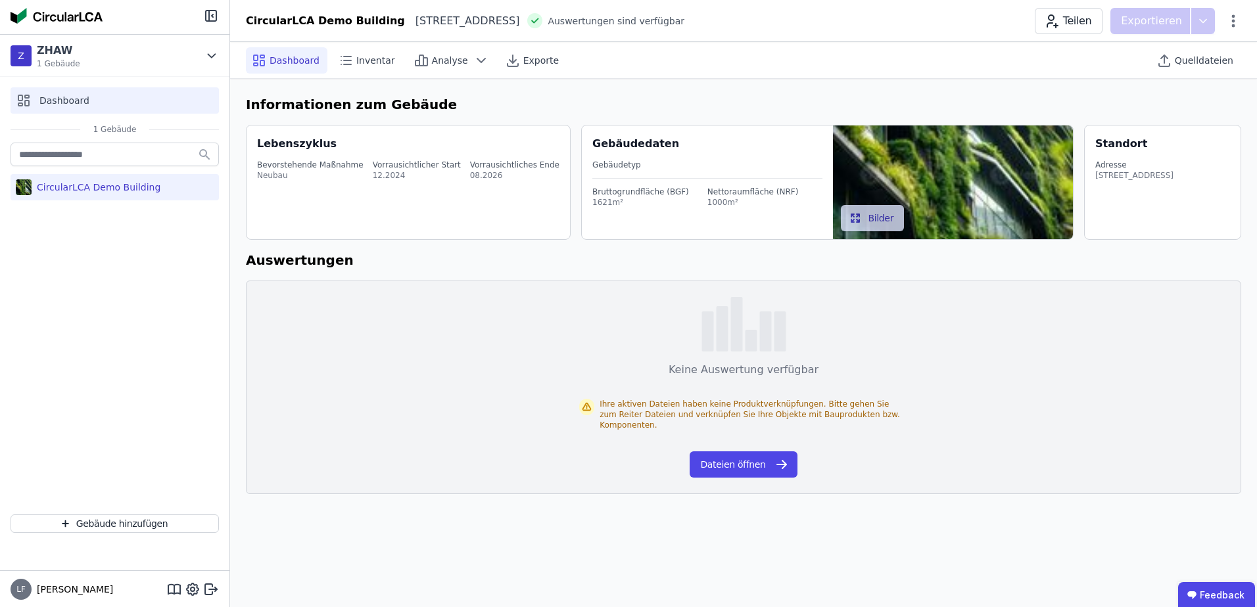
click at [79, 93] on div "Dashboard" at bounding box center [115, 100] width 208 height 26
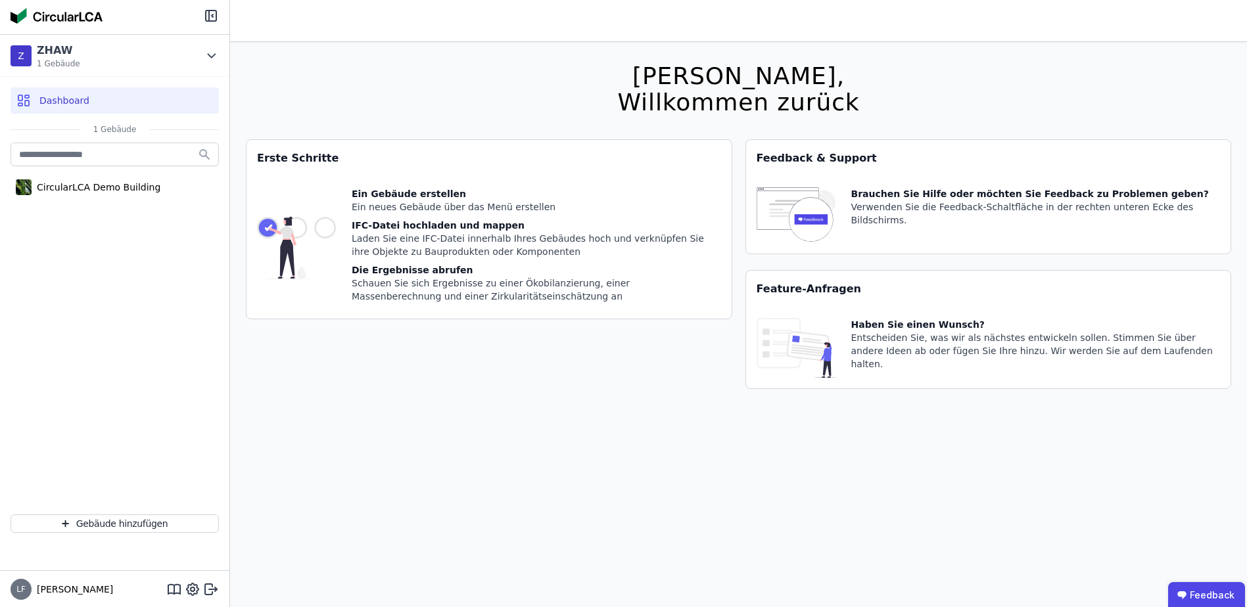
click at [323, 229] on img at bounding box center [296, 247] width 79 height 121
click at [492, 241] on div "Laden Sie eine IFC-Datei innerhalb Ihres Gebäudes hoch und verknüpfen Sie ihre …" at bounding box center [536, 245] width 369 height 26
click at [945, 181] on div "Brauchen Sie Hilfe oder möchten Sie Feedback zu Problemen geben? Verwenden Sie …" at bounding box center [988, 215] width 485 height 77
click at [116, 38] on div "Z ZHAW 1 Gebäude" at bounding box center [114, 56] width 229 height 42
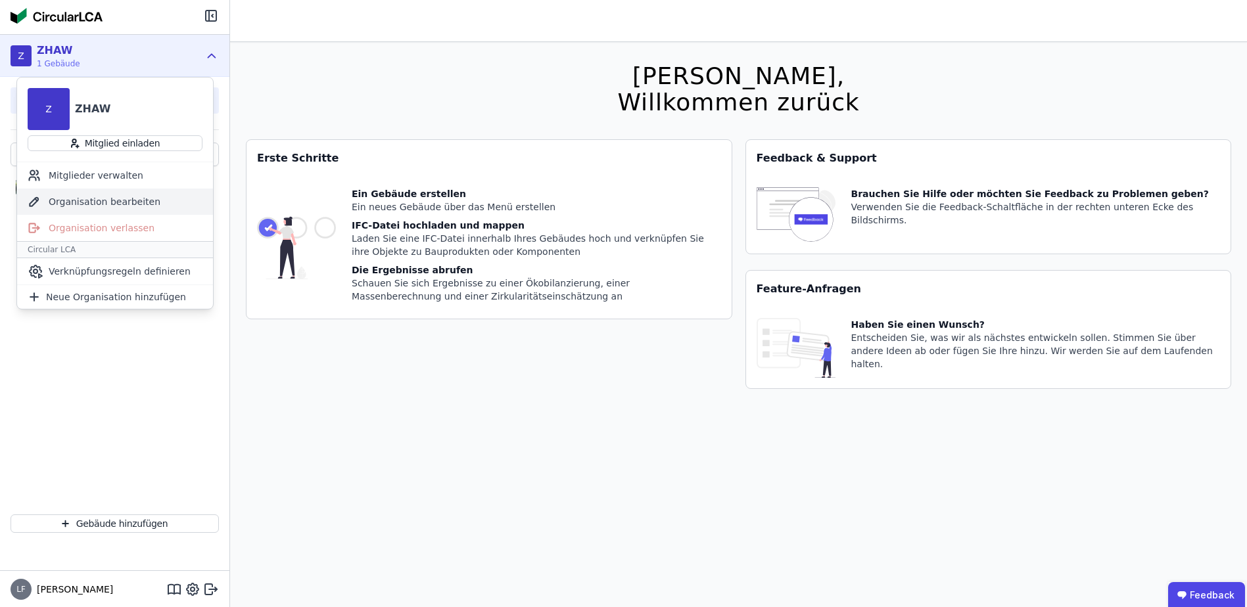
click at [99, 198] on div "Organisation bearbeiten" at bounding box center [115, 202] width 196 height 26
select select "**********"
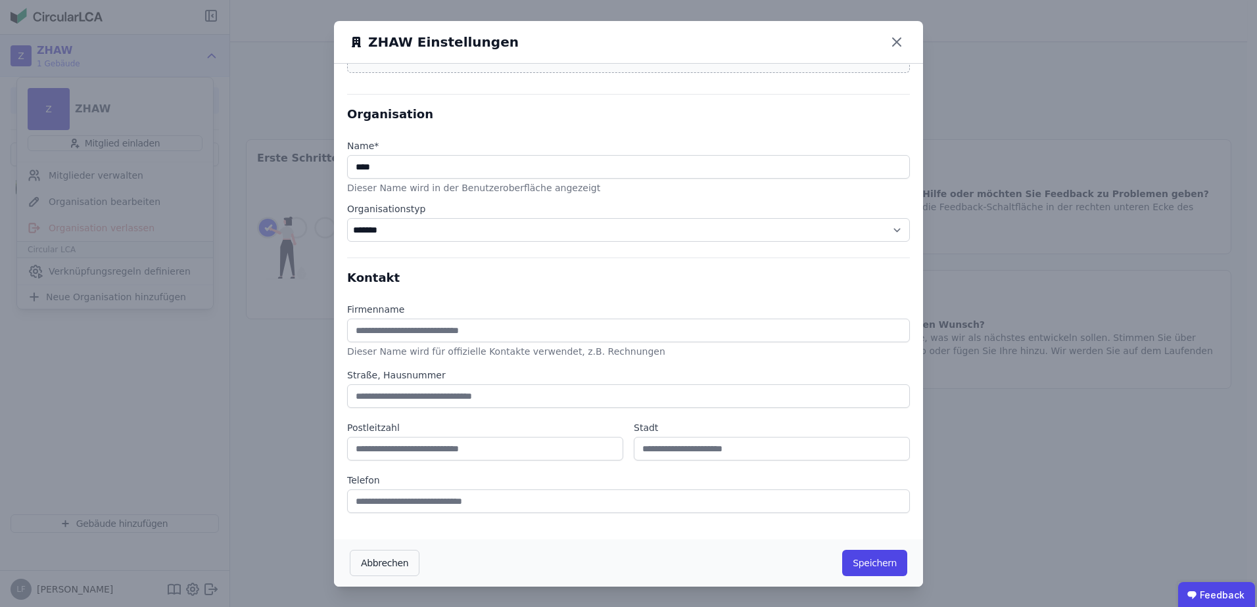
scroll to position [1, 0]
click at [365, 560] on button "Abbrechen" at bounding box center [385, 562] width 70 height 26
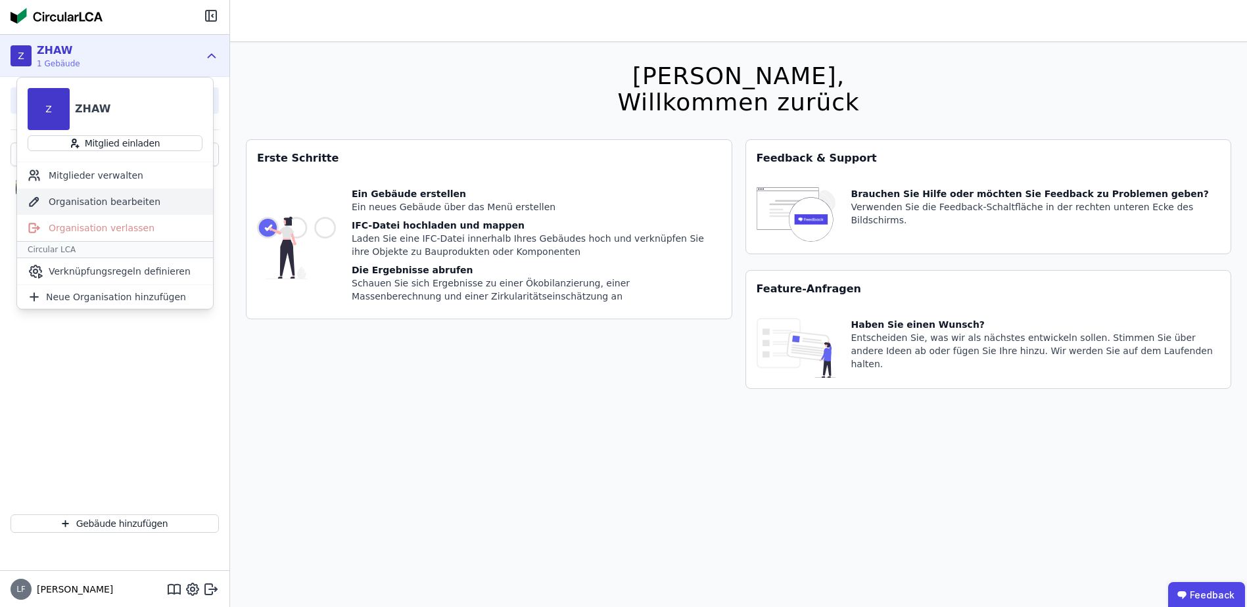
click at [76, 204] on div "Organisation bearbeiten" at bounding box center [115, 202] width 196 height 26
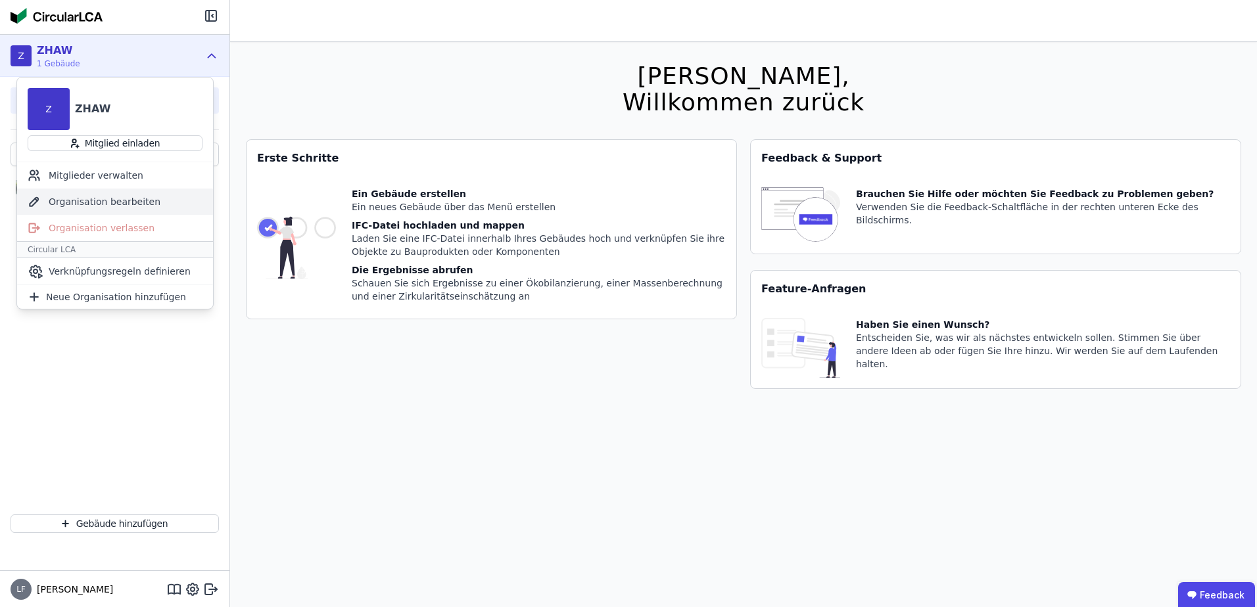
select select "**********"
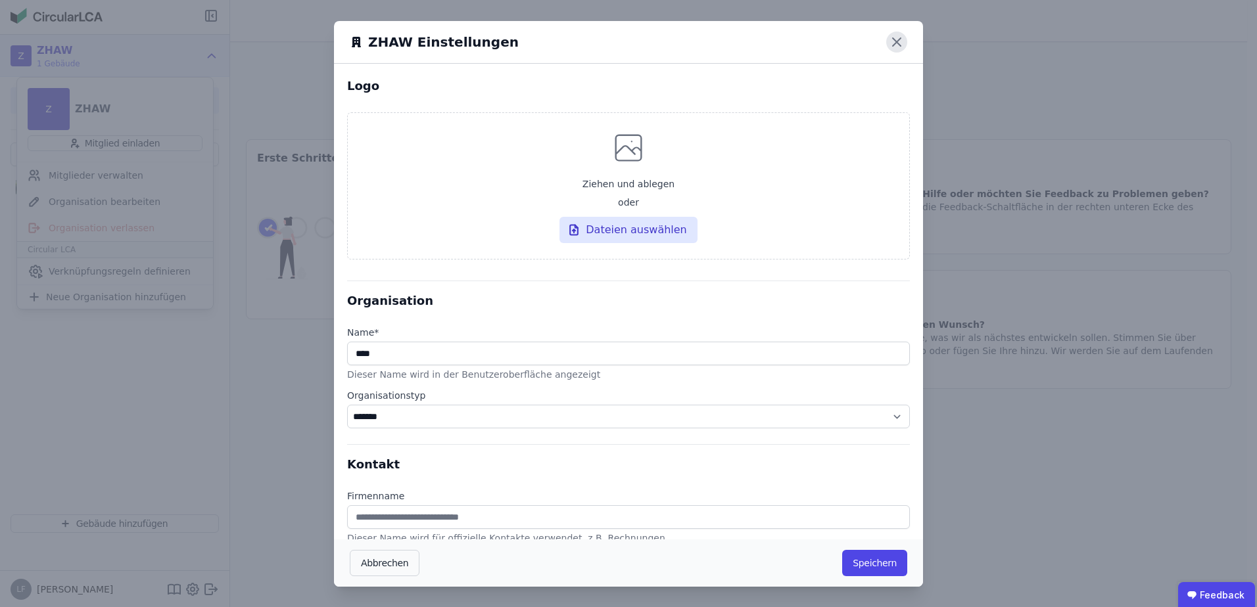
click at [891, 38] on icon at bounding box center [896, 42] width 21 height 21
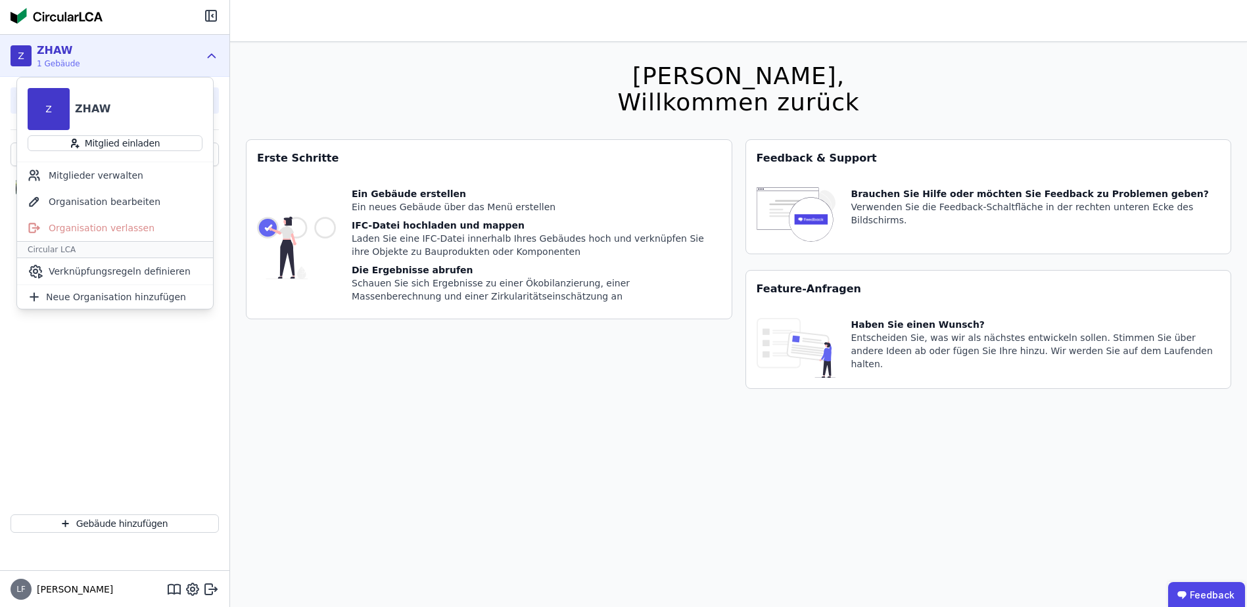
click at [75, 16] on img at bounding box center [57, 16] width 92 height 16
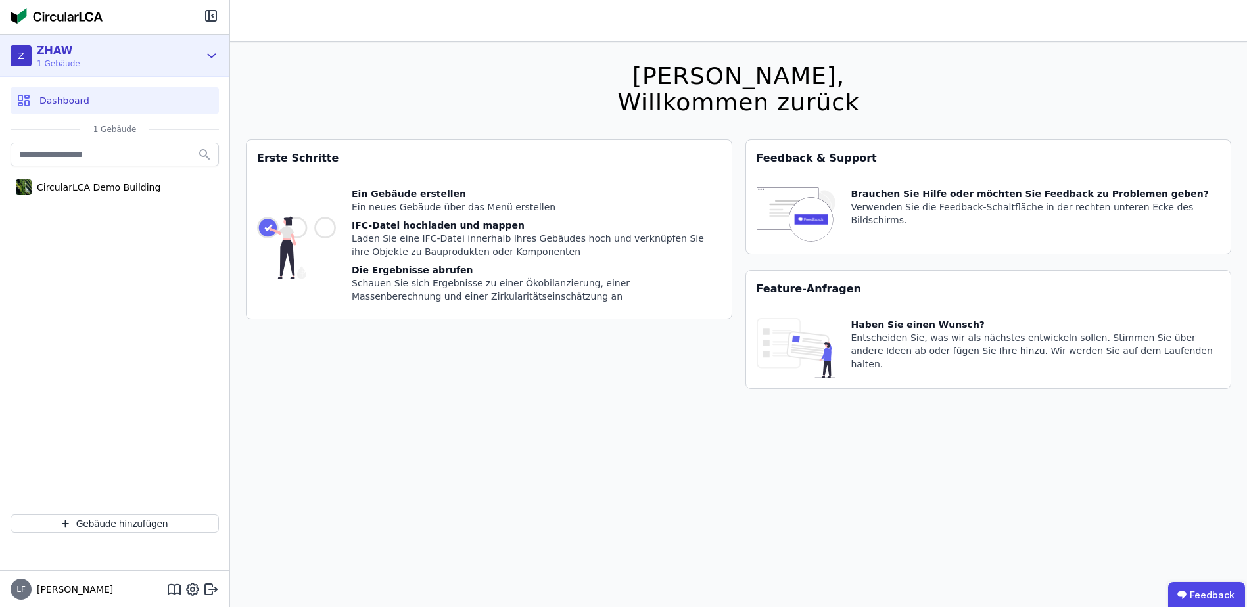
click at [43, 58] on span "1 Gebäude" at bounding box center [58, 63] width 43 height 11
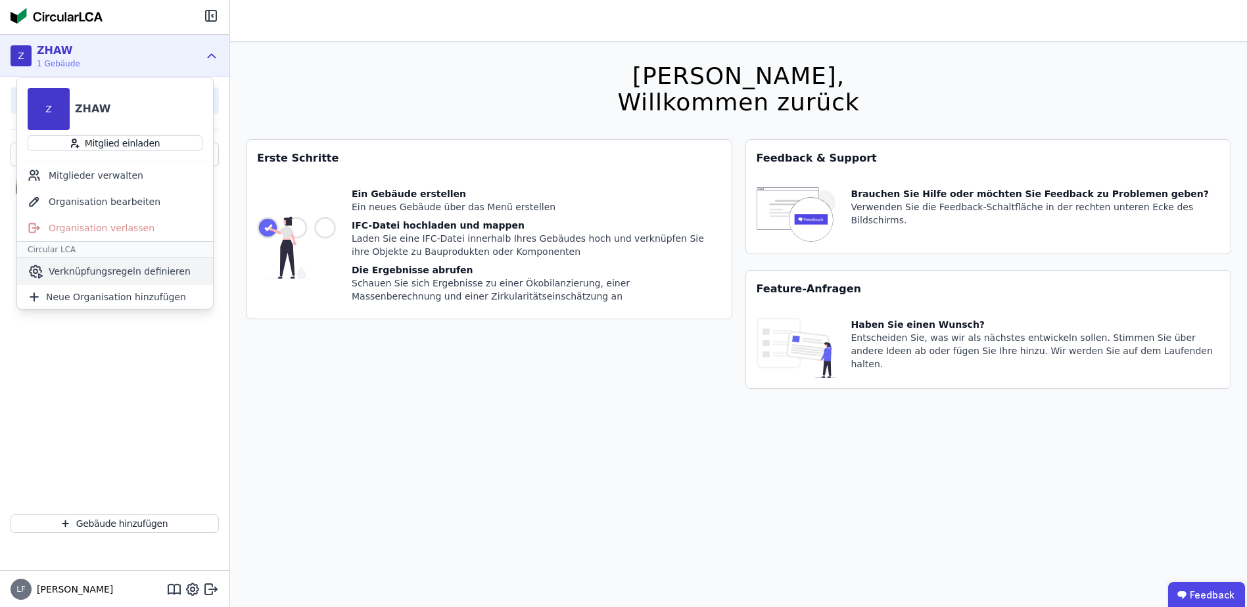
click at [78, 264] on div "Verknüpfungsregeln definieren" at bounding box center [115, 271] width 196 height 26
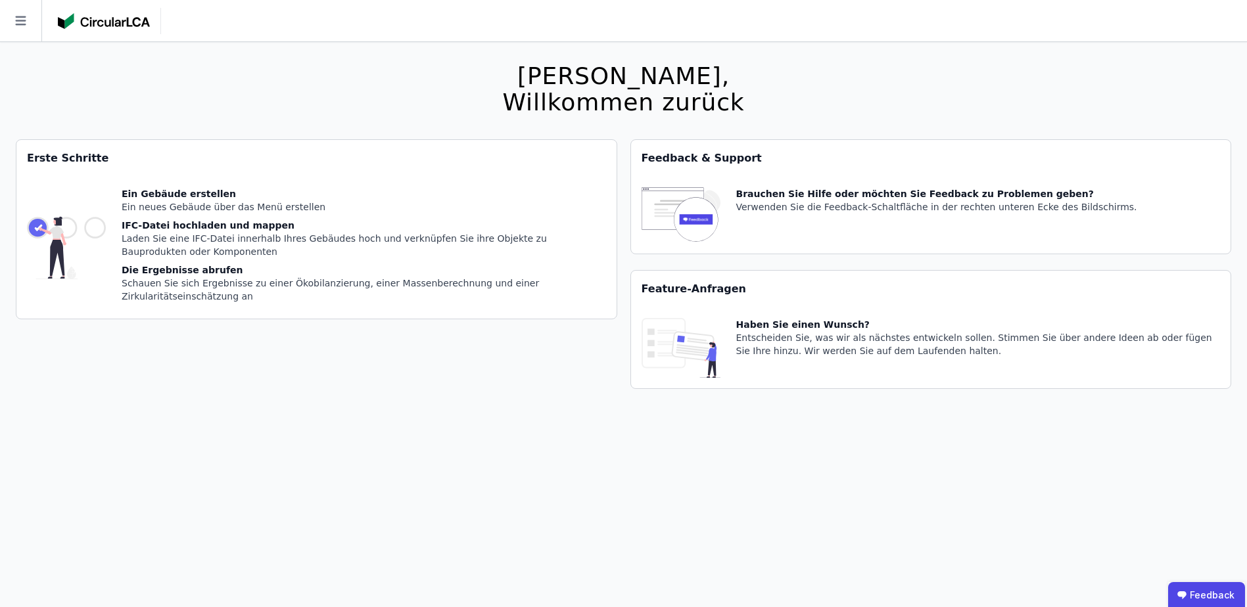
click at [122, 14] on img at bounding box center [104, 21] width 92 height 16
click at [16, 24] on icon at bounding box center [20, 20] width 11 height 9
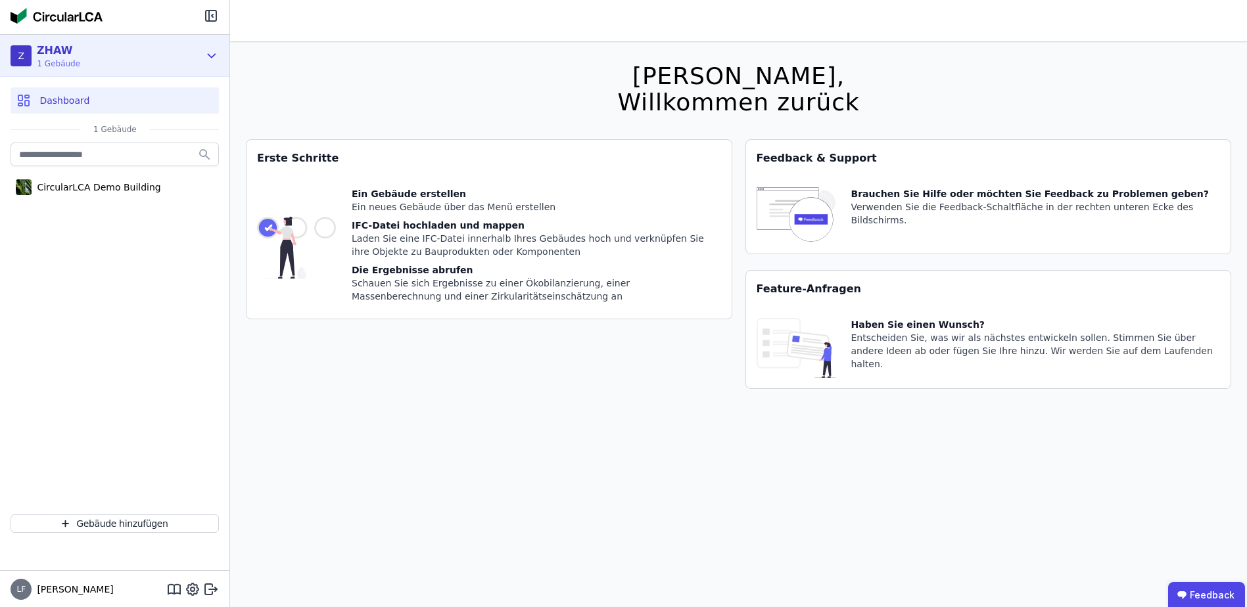
click at [64, 55] on div "ZHAW" at bounding box center [58, 51] width 43 height 16
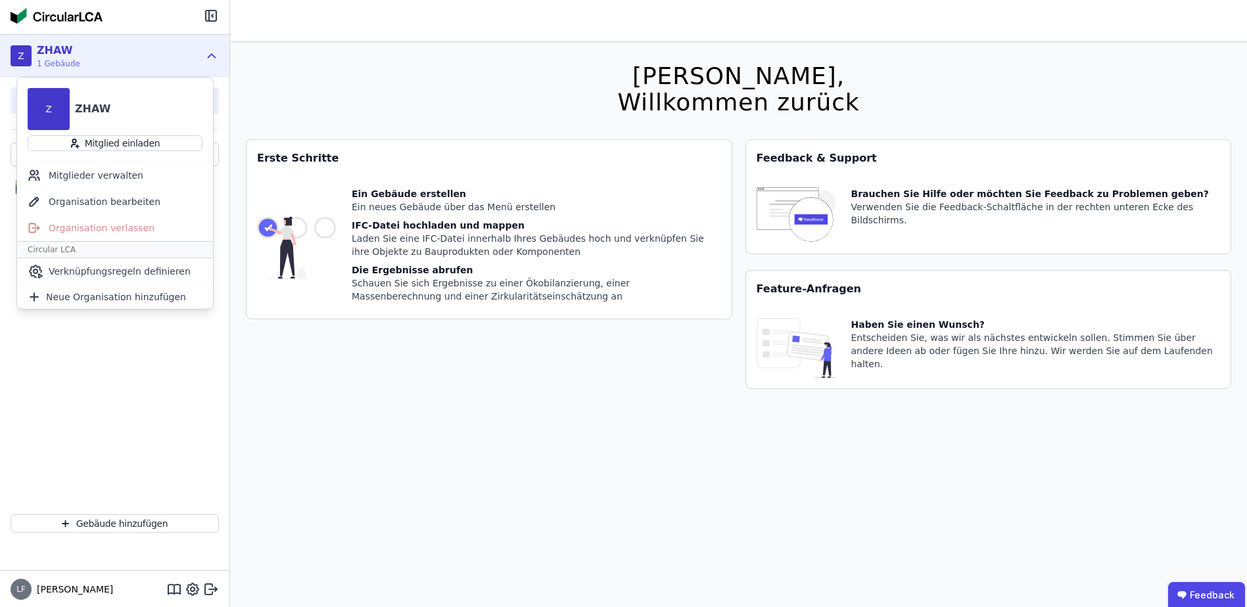
click at [64, 55] on div "ZHAW" at bounding box center [58, 51] width 43 height 16
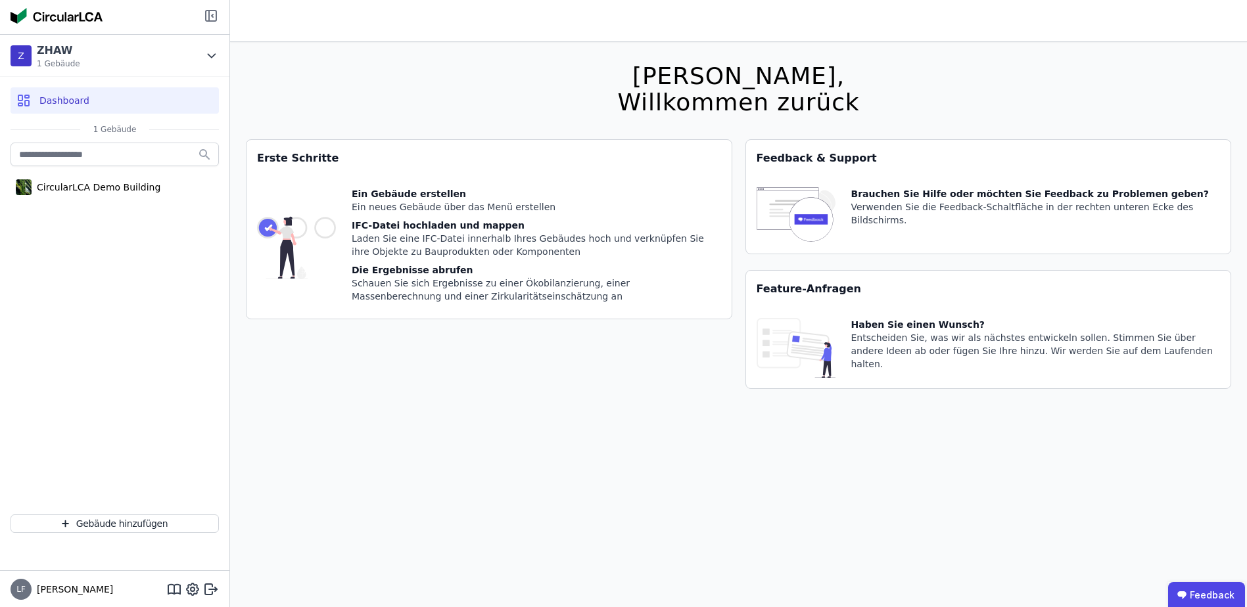
click at [207, 16] on icon at bounding box center [211, 16] width 16 height 16
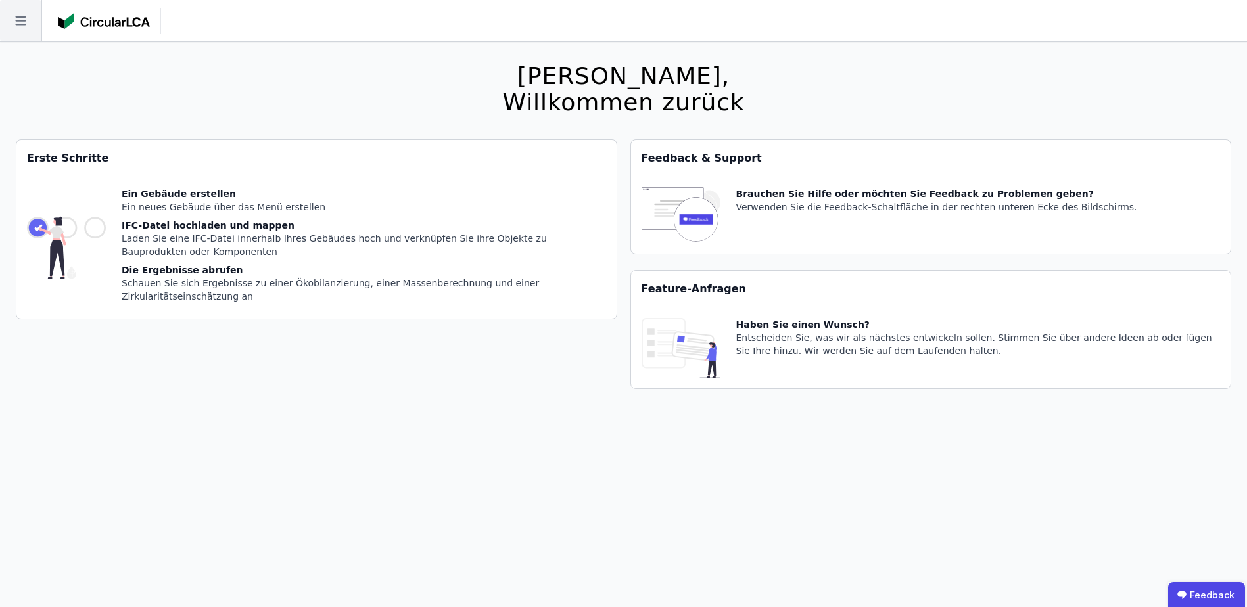
click at [30, 14] on icon at bounding box center [20, 20] width 41 height 41
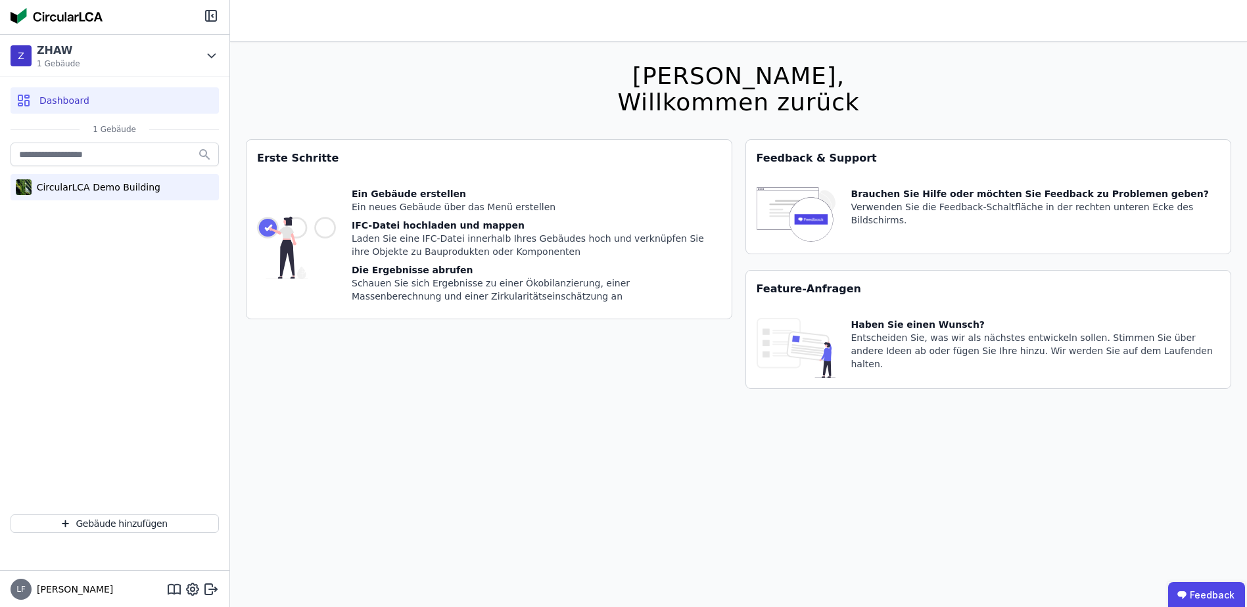
click at [60, 198] on div "CircularLCA Demo Building" at bounding box center [115, 187] width 208 height 26
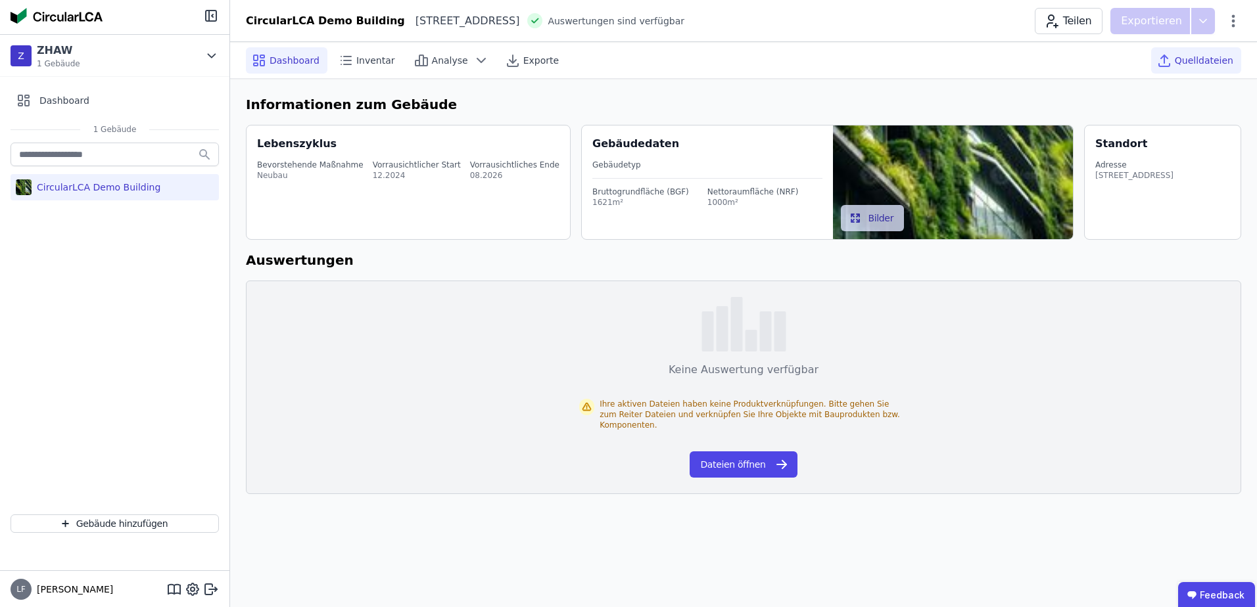
click at [1180, 68] on div "Quelldateien" at bounding box center [1196, 60] width 90 height 26
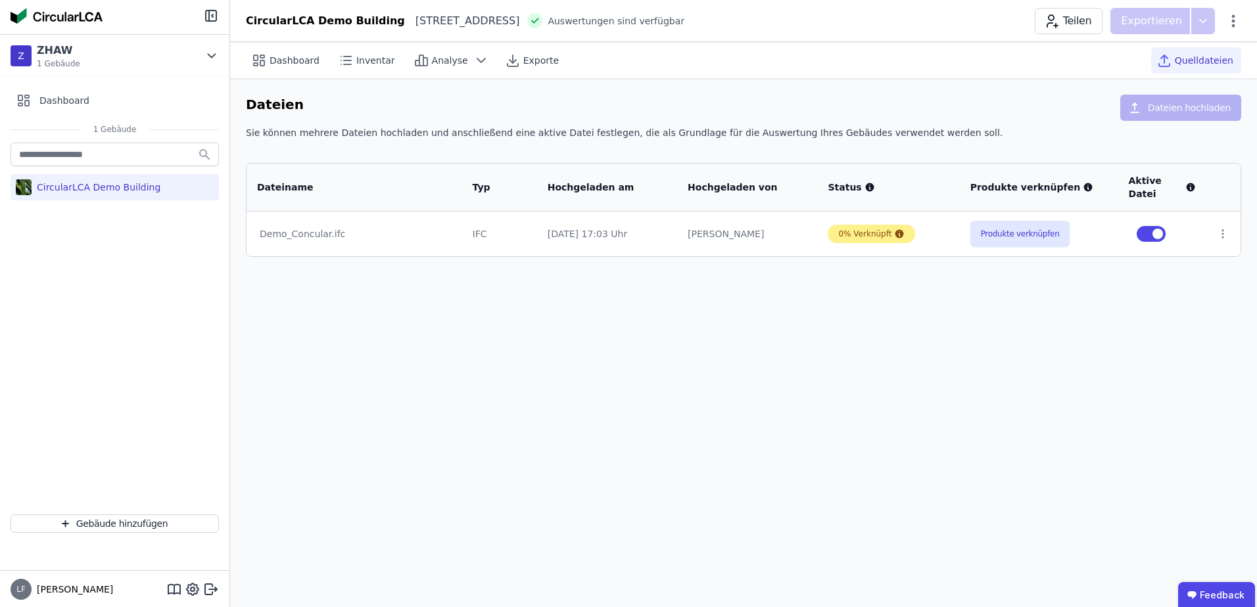
click at [895, 235] on icon at bounding box center [899, 234] width 9 height 9
drag, startPoint x: 891, startPoint y: 235, endPoint x: 856, endPoint y: 235, distance: 35.5
click at [856, 235] on div "0% Verknüpft" at bounding box center [870, 234] width 87 height 18
click at [1017, 238] on button "Produkte verknüpfen" at bounding box center [1020, 234] width 100 height 26
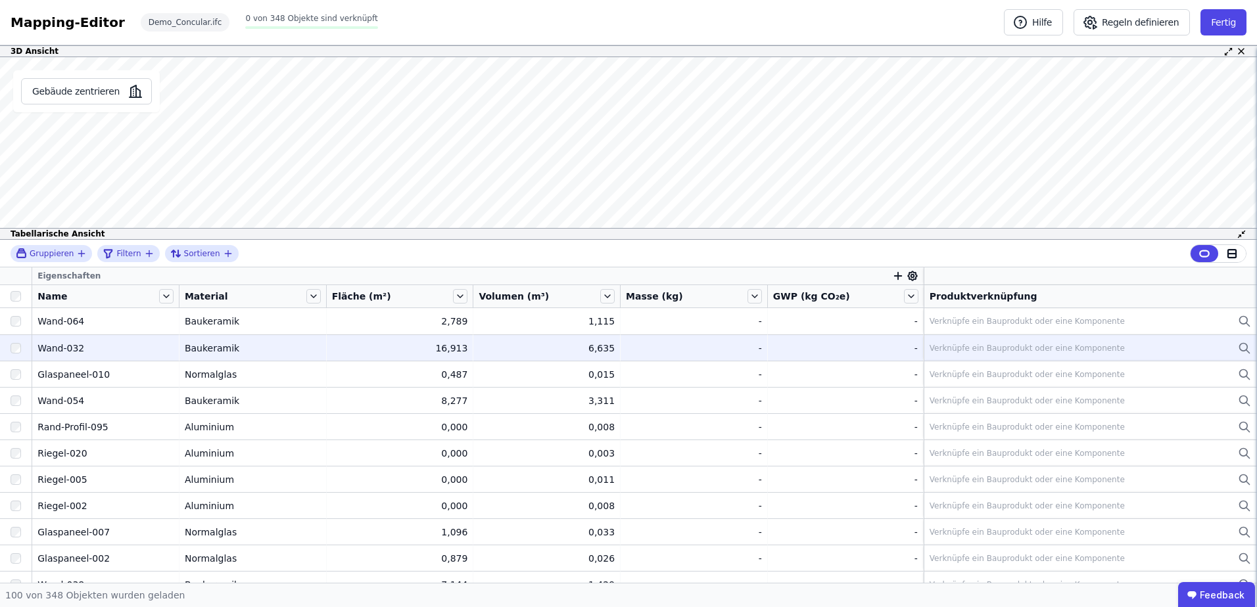
click at [953, 354] on div "Verknüpfe ein Bauprodukt oder eine Komponente" at bounding box center [1089, 348] width 321 height 16
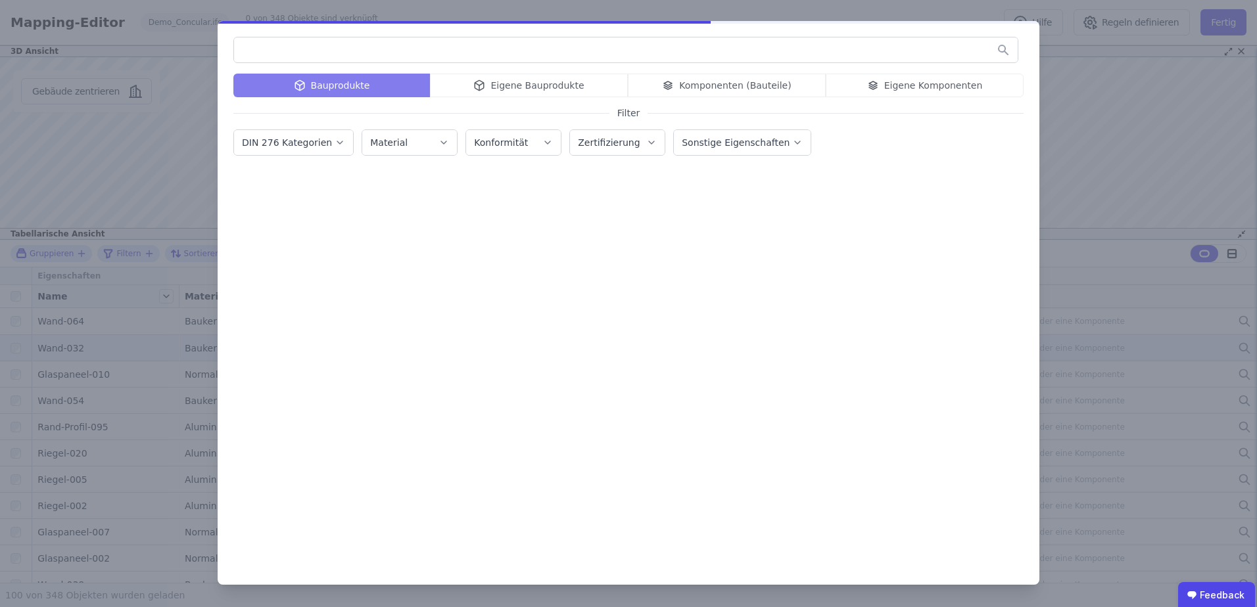
click at [361, 85] on div "Bauprodukte" at bounding box center [331, 86] width 197 height 24
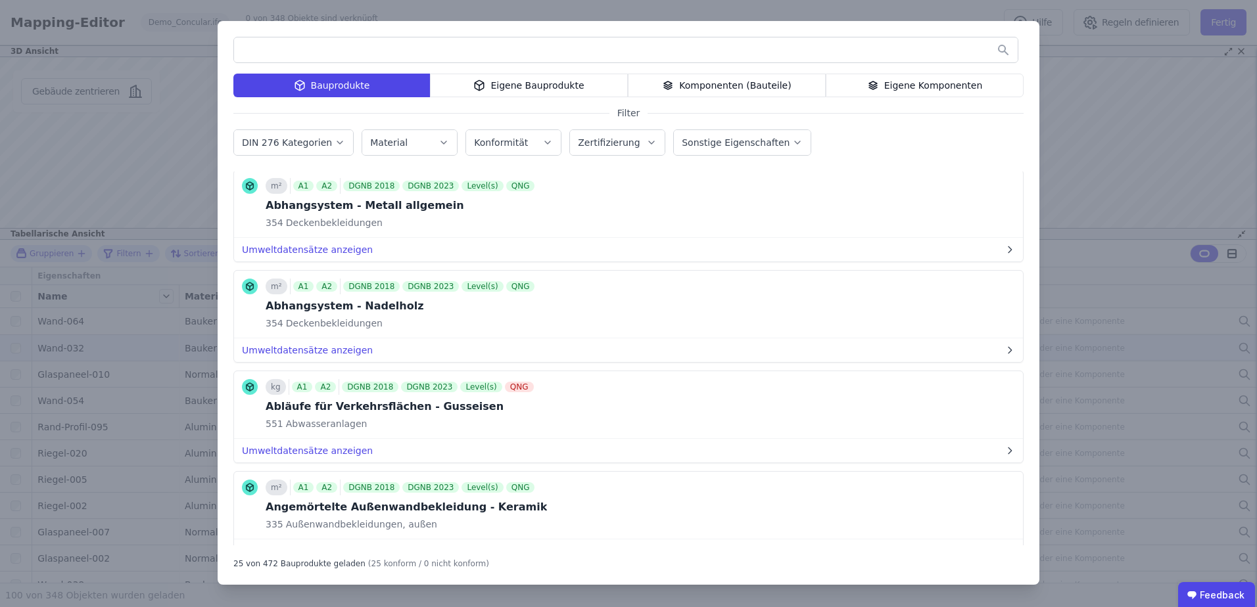
scroll to position [225, 0]
click at [890, 302] on button "Bauprodukt verknüpfen" at bounding box center [902, 303] width 142 height 26
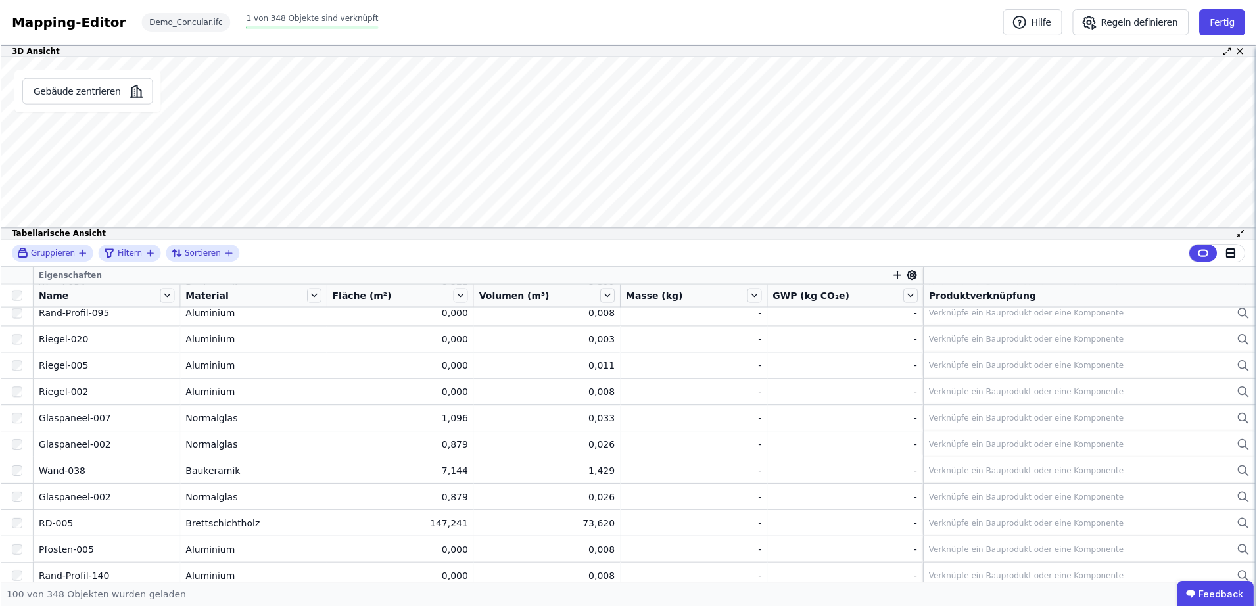
scroll to position [0, 0]
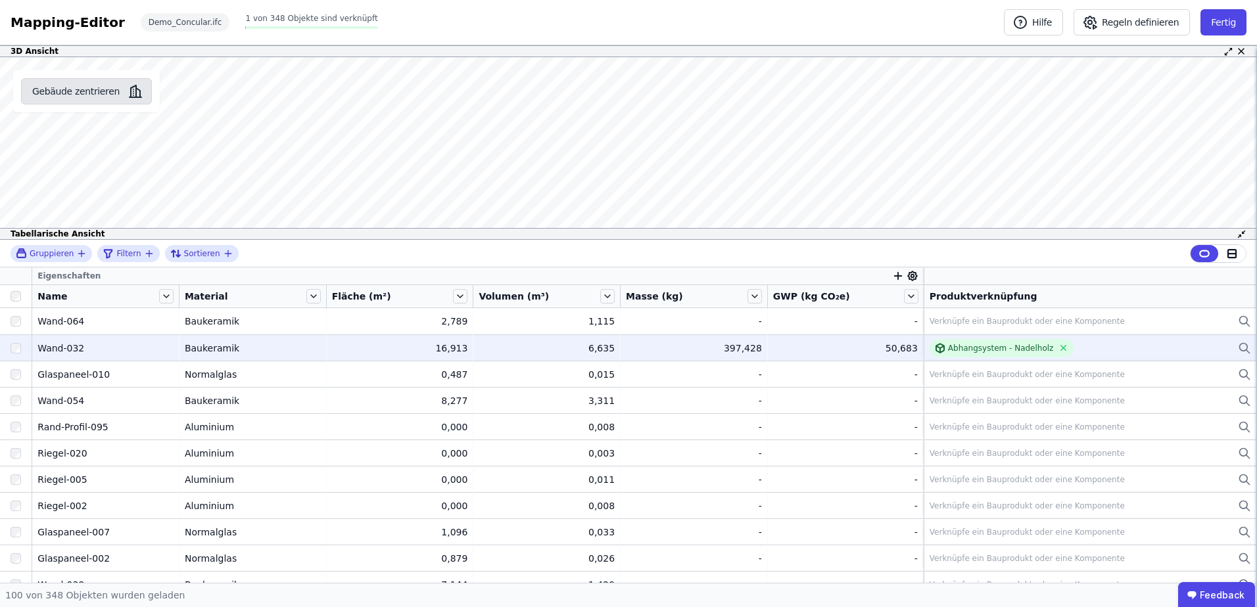
click at [92, 91] on button "Gebäude zentrieren" at bounding box center [86, 91] width 131 height 26
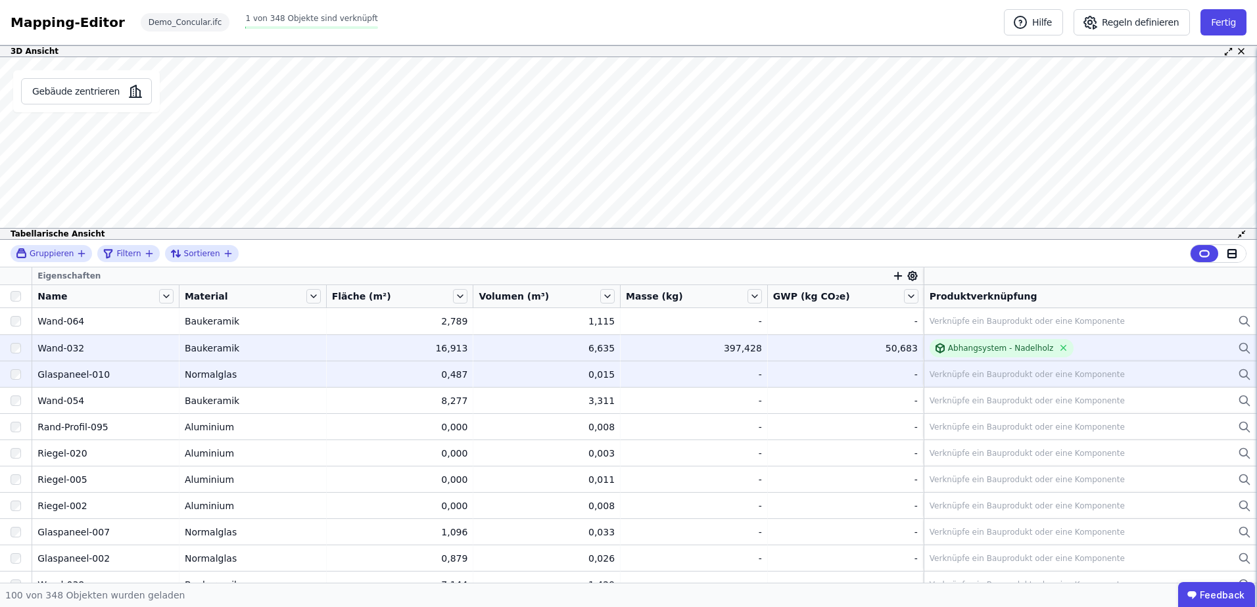
click at [78, 377] on div "Glaspaneel-010" at bounding box center [105, 374] width 136 height 13
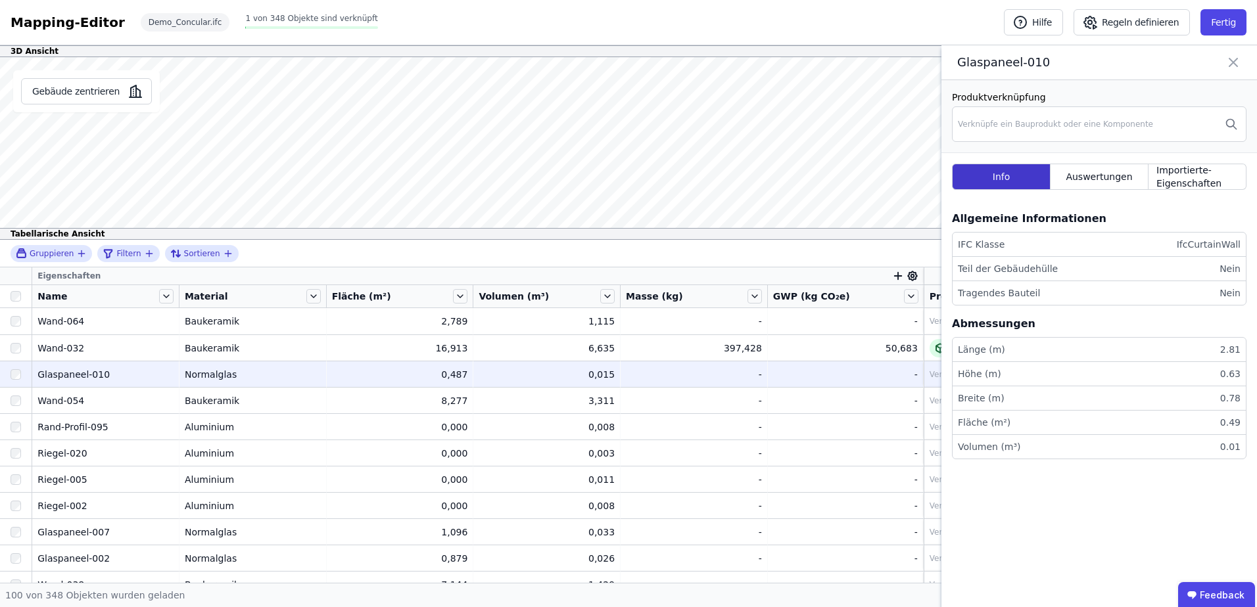
click at [1028, 176] on div "Info" at bounding box center [1001, 177] width 99 height 26
click at [1088, 180] on span "Auswertungen" at bounding box center [1098, 176] width 66 height 13
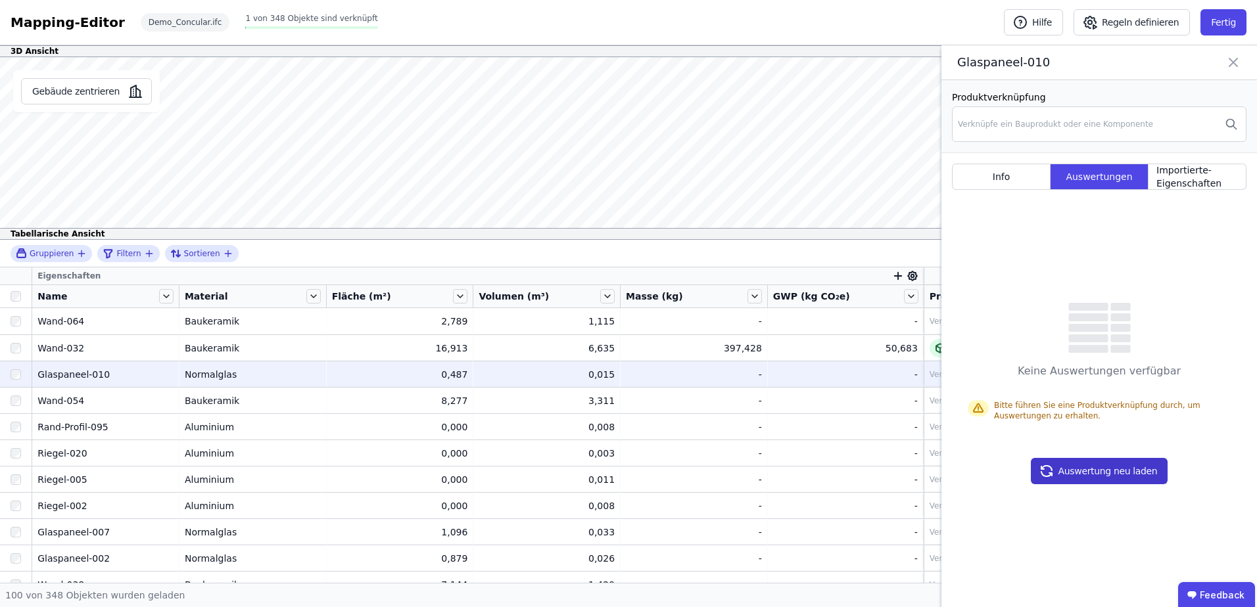
click at [1109, 468] on button "Auswertung neu laden" at bounding box center [1098, 471] width 137 height 26
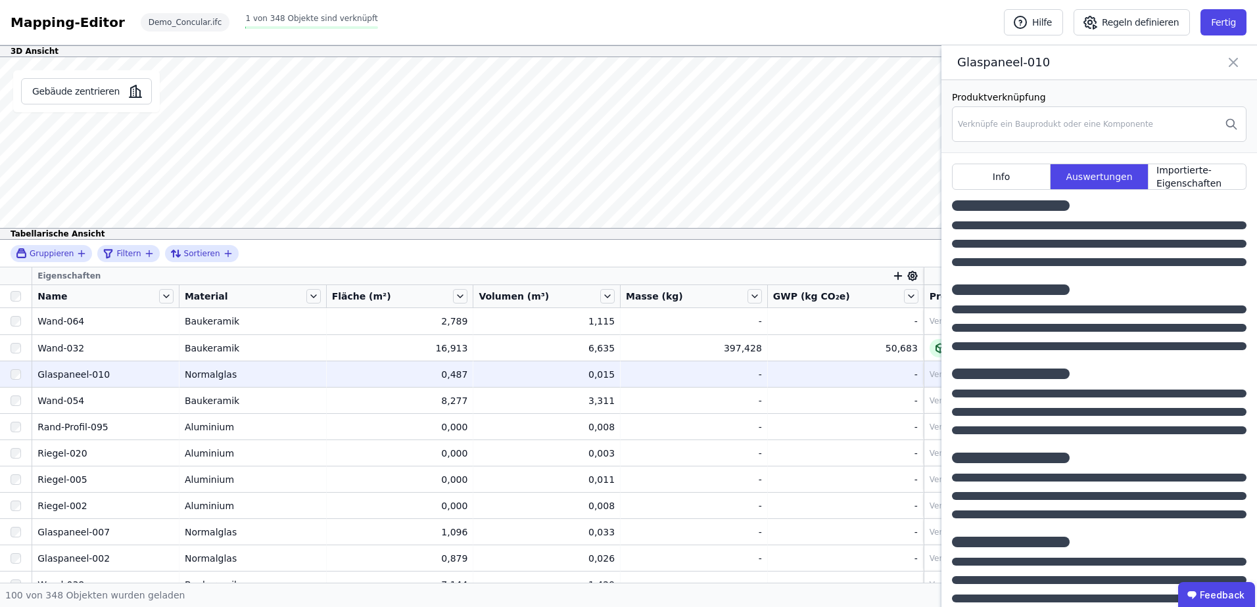
click at [271, 14] on span "1 von 348 Objekte sind verknüpft" at bounding box center [311, 18] width 132 height 9
click at [86, 85] on button "Gebäude zentrieren" at bounding box center [86, 91] width 131 height 26
click at [164, 22] on div "Demo_Concular.ifc" at bounding box center [185, 22] width 89 height 18
click at [95, 383] on td "Glaspaneel-010 Glaspaneel-010" at bounding box center [105, 374] width 147 height 26
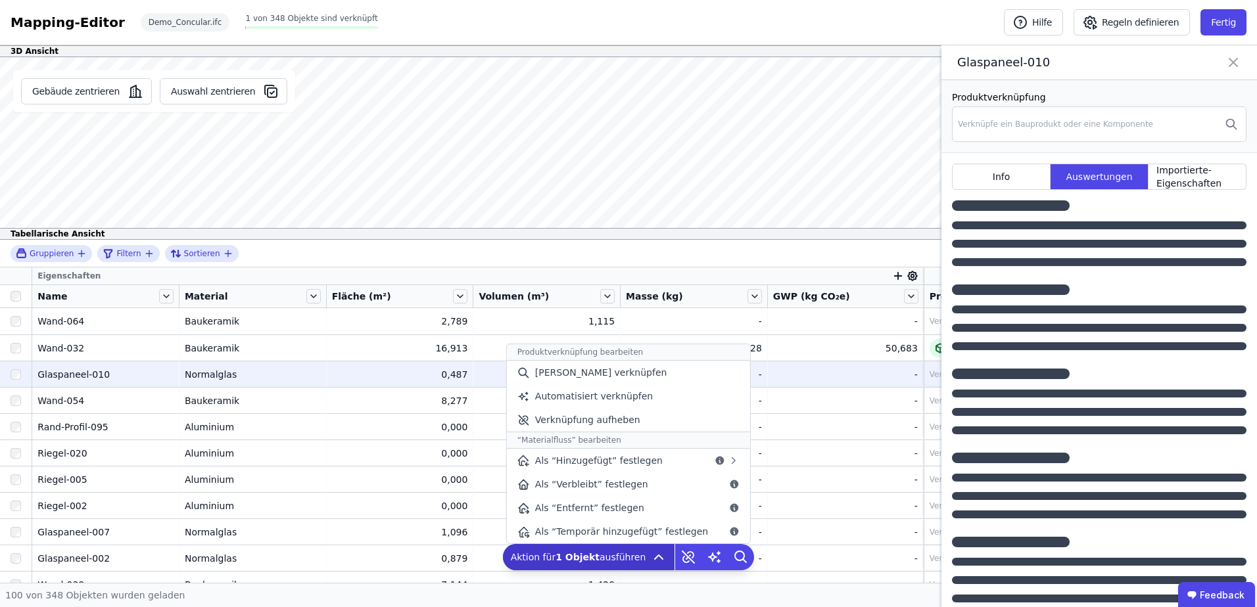
click at [605, 556] on span "Aktion für 1 Objekt ausführen" at bounding box center [578, 557] width 135 height 13
click at [617, 406] on div "Automatisiert verknüpfen" at bounding box center [628, 396] width 243 height 24
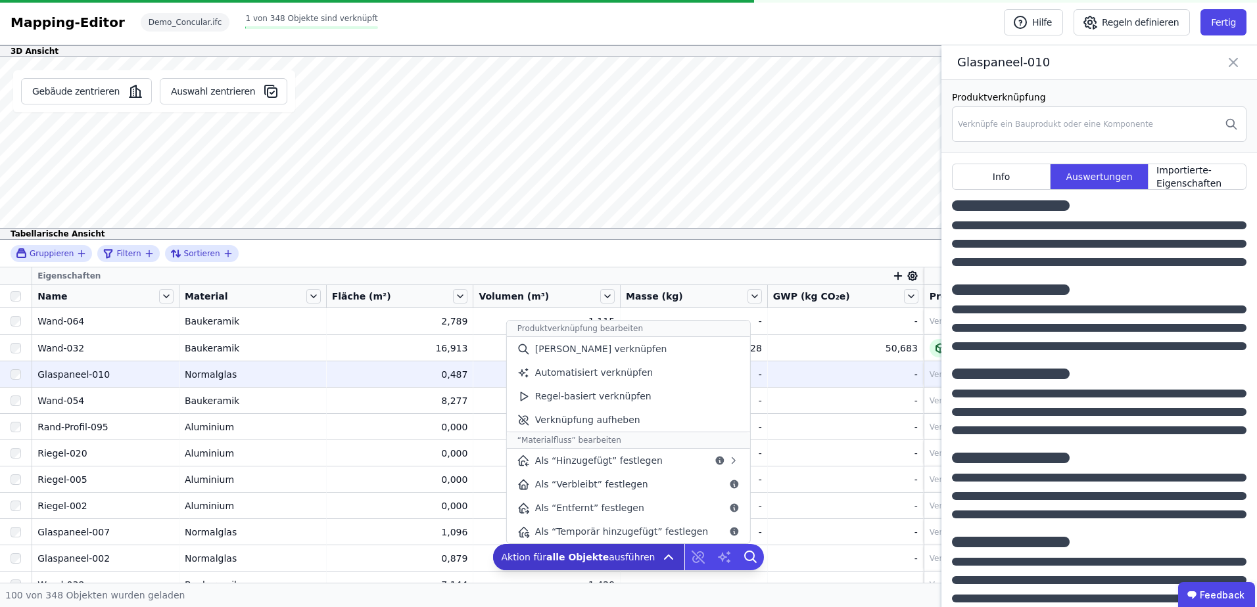
click at [630, 552] on span "Aktion für alle Objekte ausführen" at bounding box center [578, 557] width 154 height 13
click at [598, 373] on span "Automatisiert verknüpfen" at bounding box center [594, 372] width 118 height 13
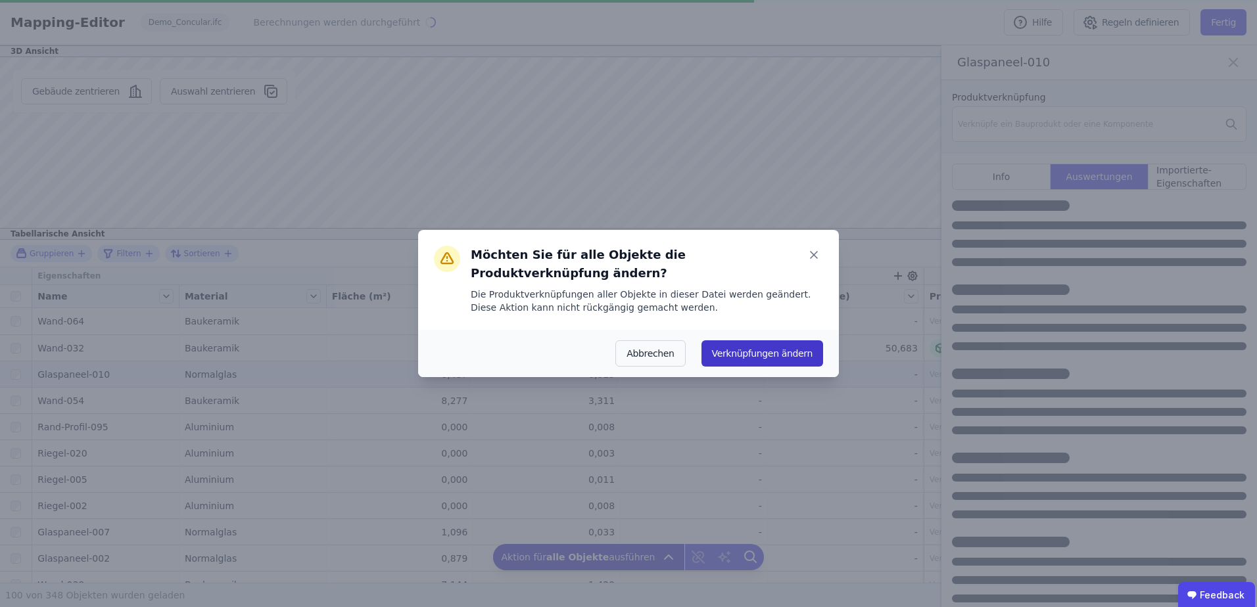
click at [803, 340] on button "Verknüpfungen ändern" at bounding box center [762, 353] width 122 height 26
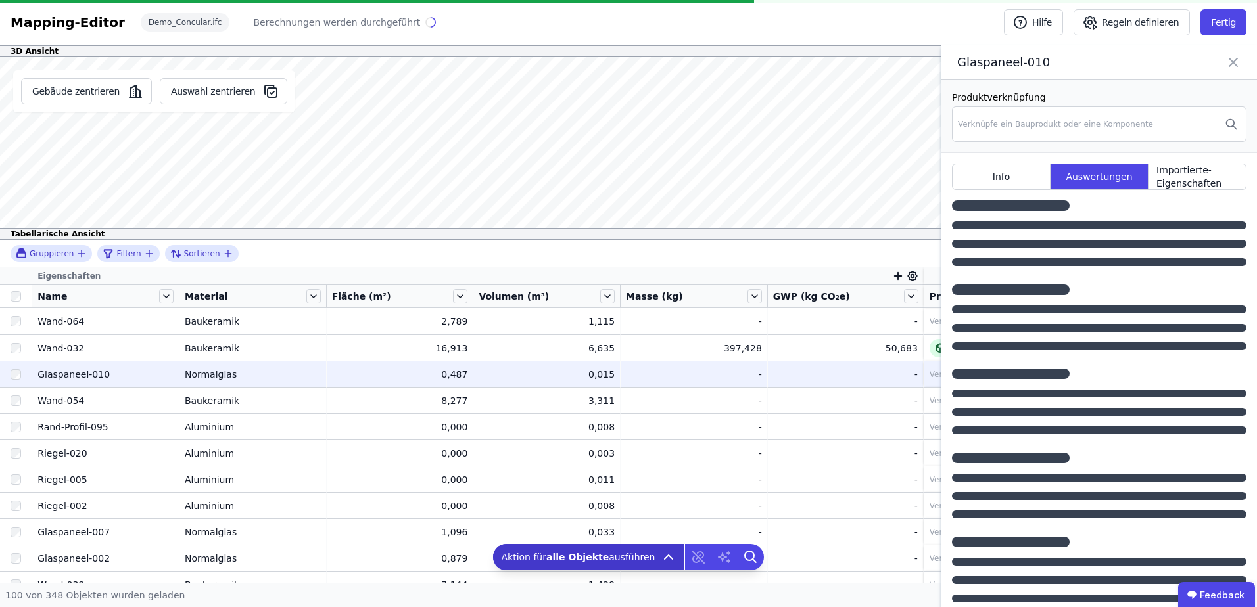
click at [1232, 66] on icon at bounding box center [1233, 62] width 16 height 18
